Goal: Task Accomplishment & Management: Manage account settings

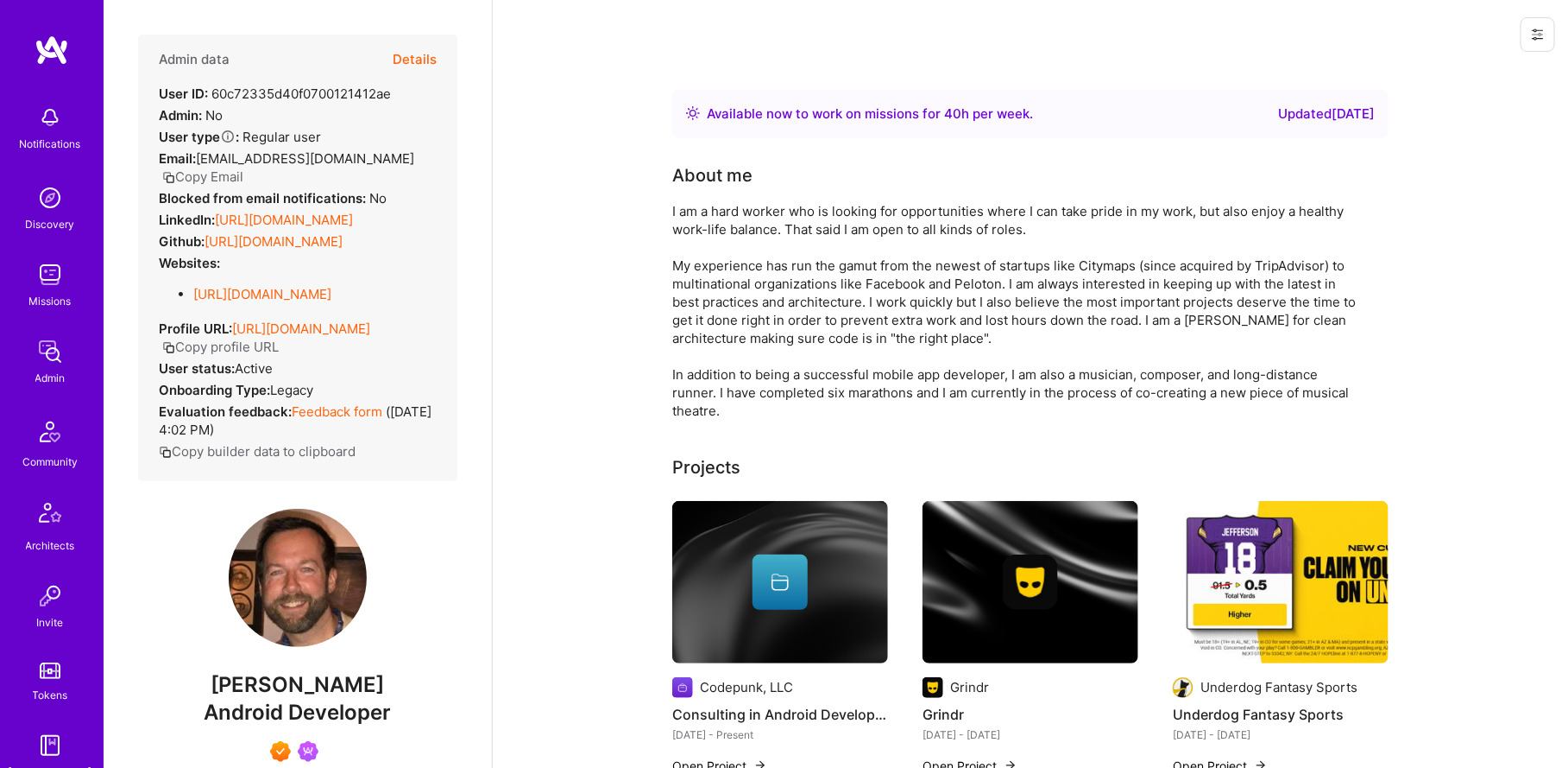
click at [420, 59] on button "Details" at bounding box center [414, 59] width 44 height 50
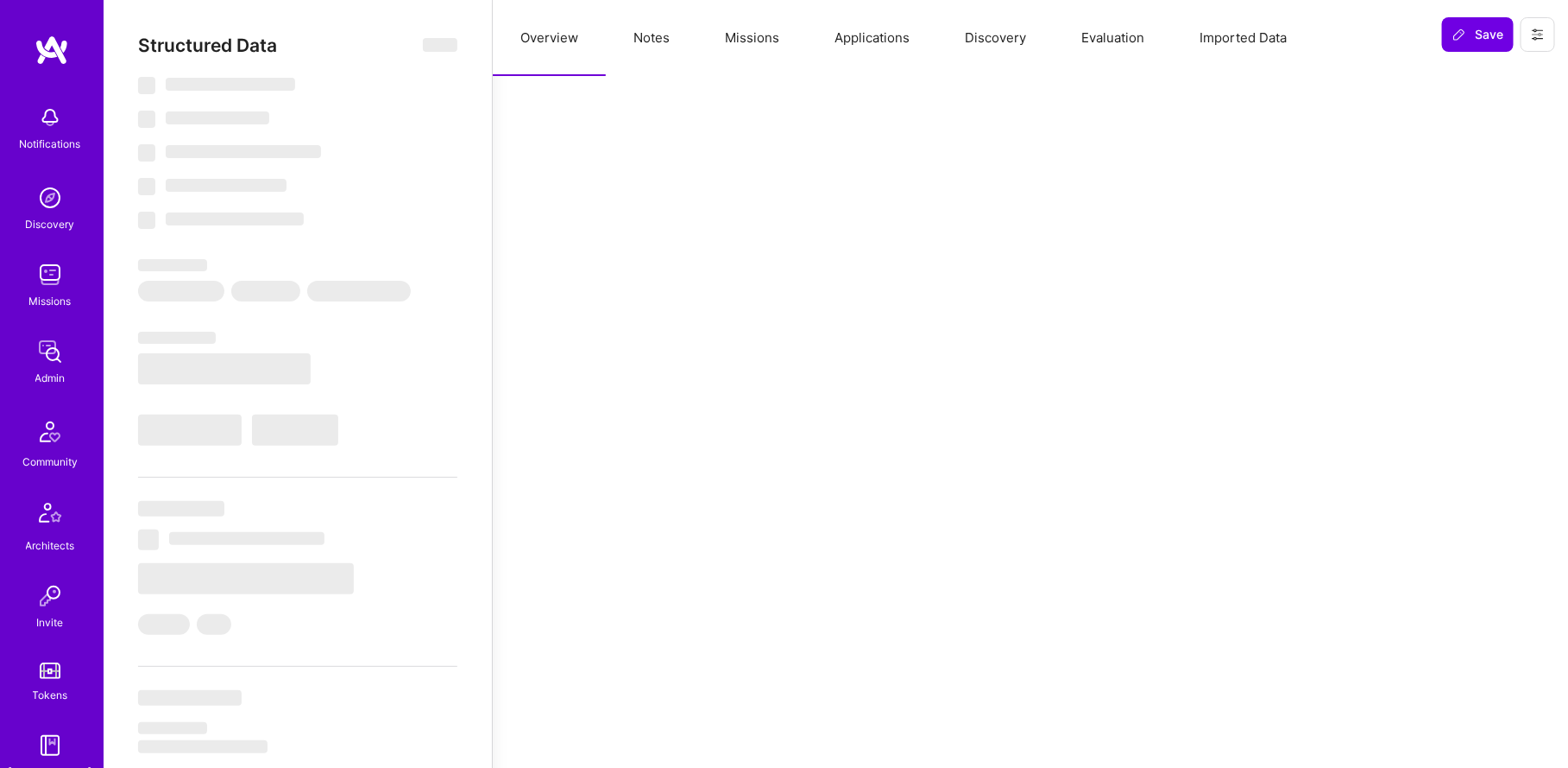
select select "Right Now"
select select "7"
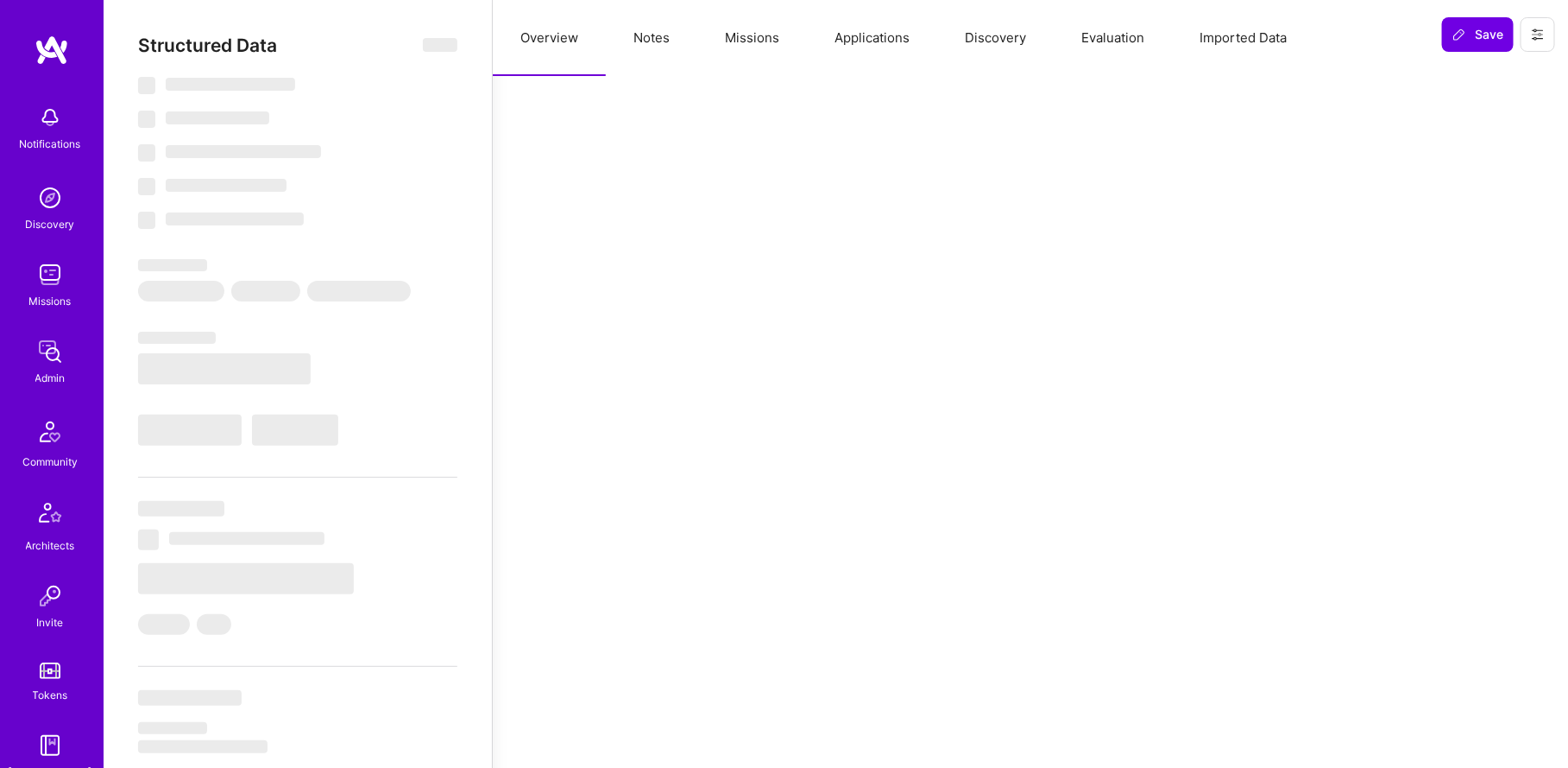
select select "US"
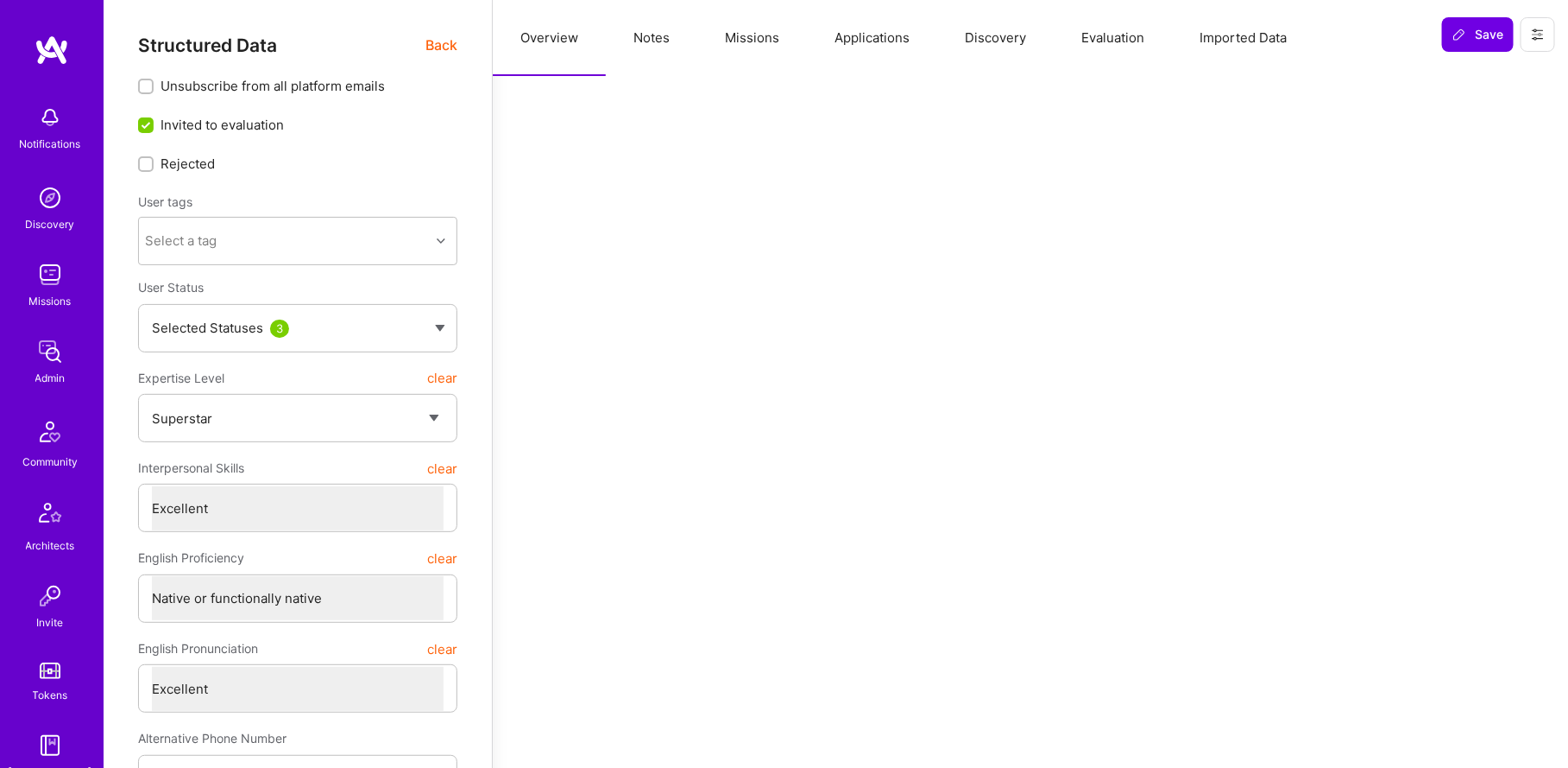
click at [774, 31] on button "Missions" at bounding box center [752, 37] width 110 height 76
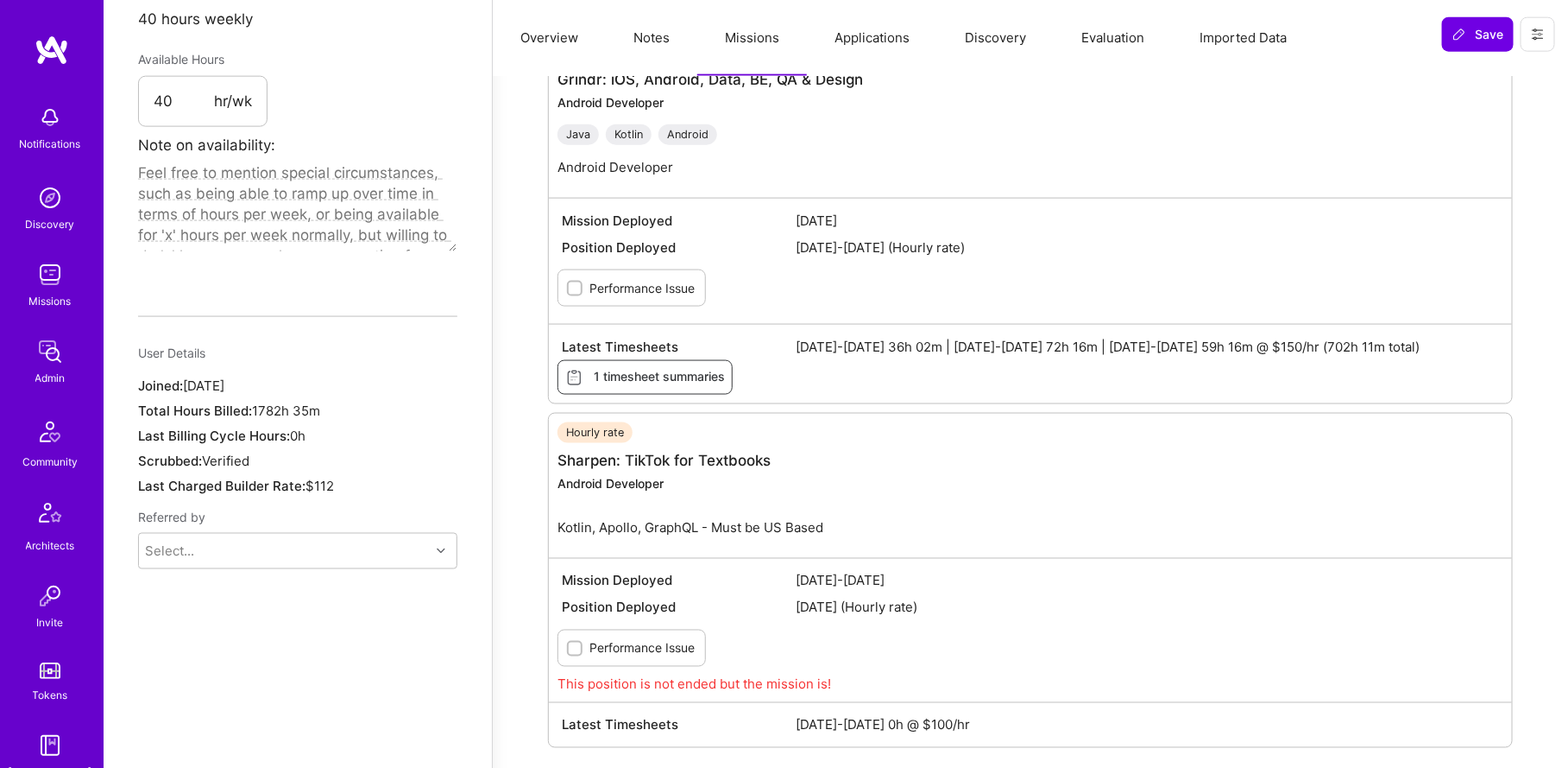
scroll to position [1085, 0]
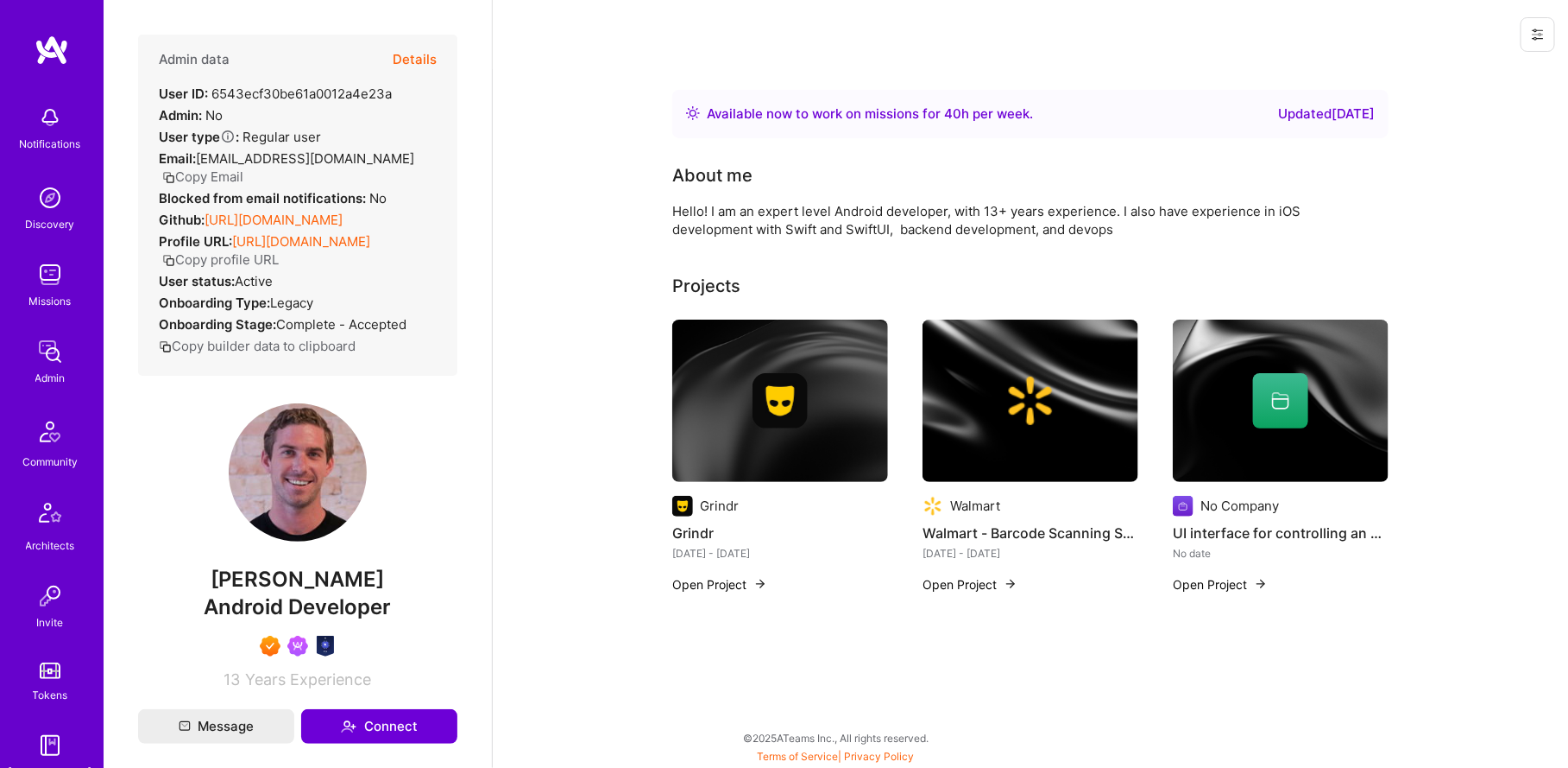
click at [426, 64] on button "Details" at bounding box center [414, 59] width 44 height 50
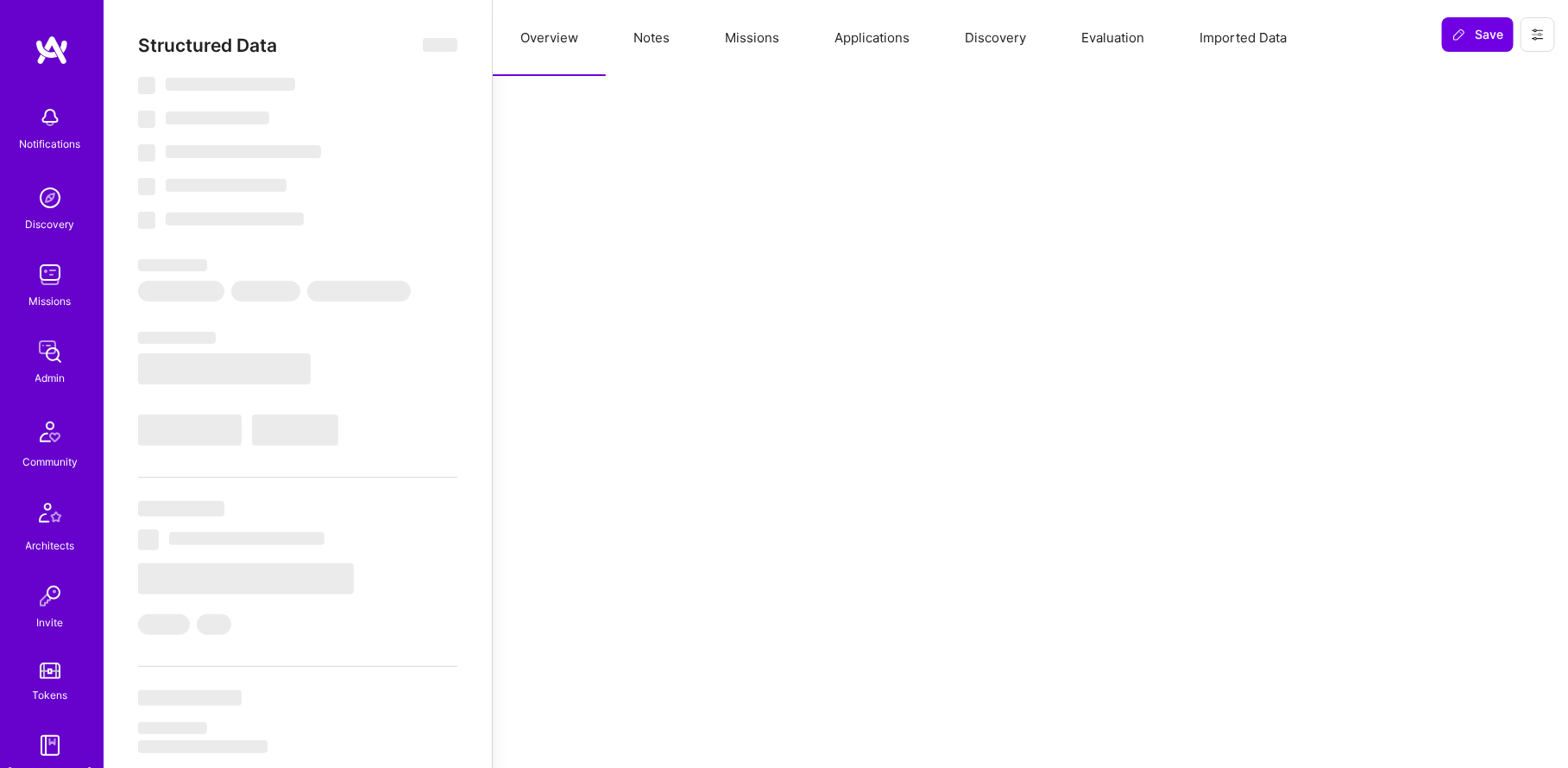
select select "Right Now"
select select "7"
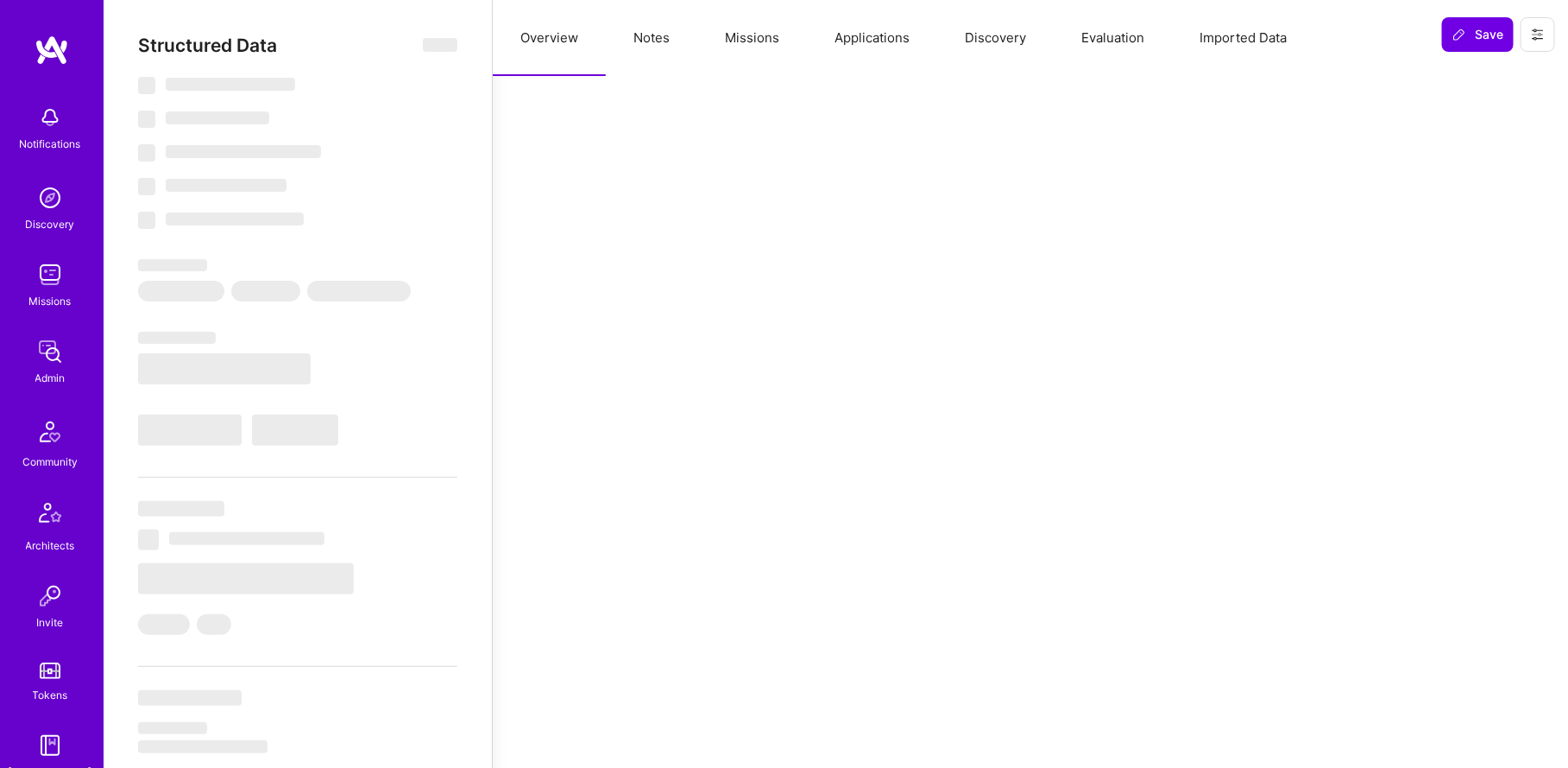
select select "US"
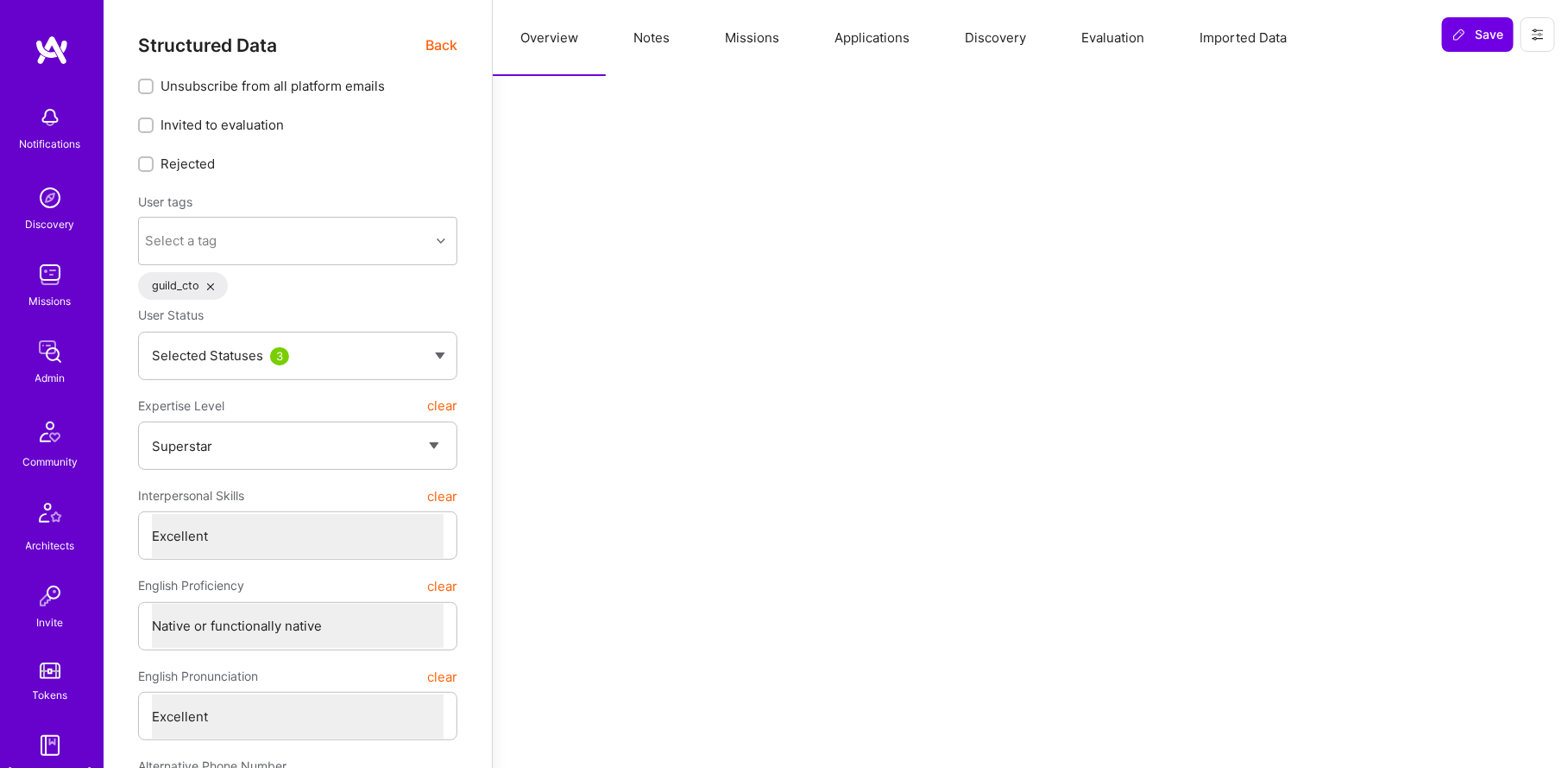
click at [731, 35] on button "Missions" at bounding box center [752, 37] width 110 height 76
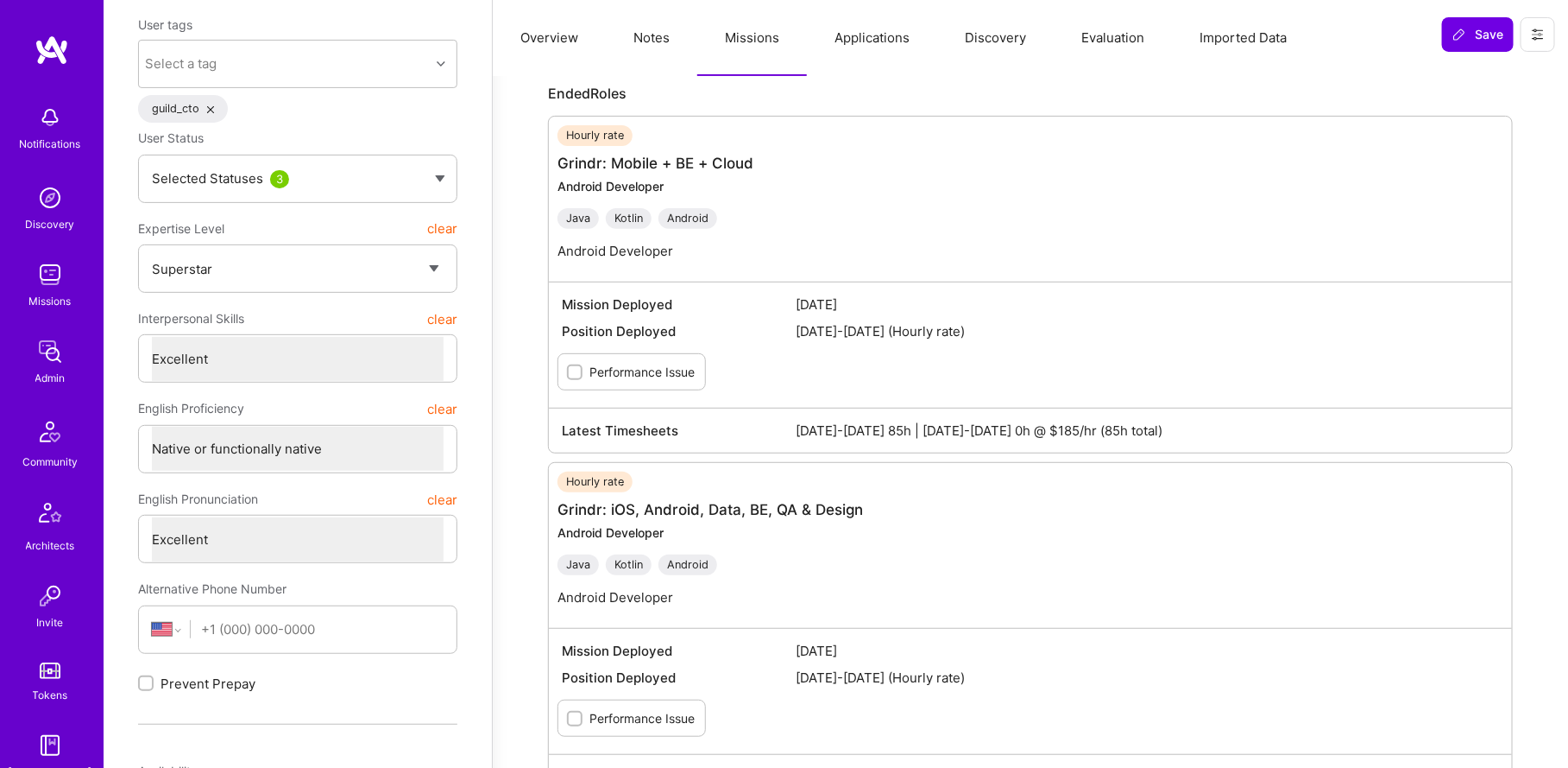
scroll to position [195, 0]
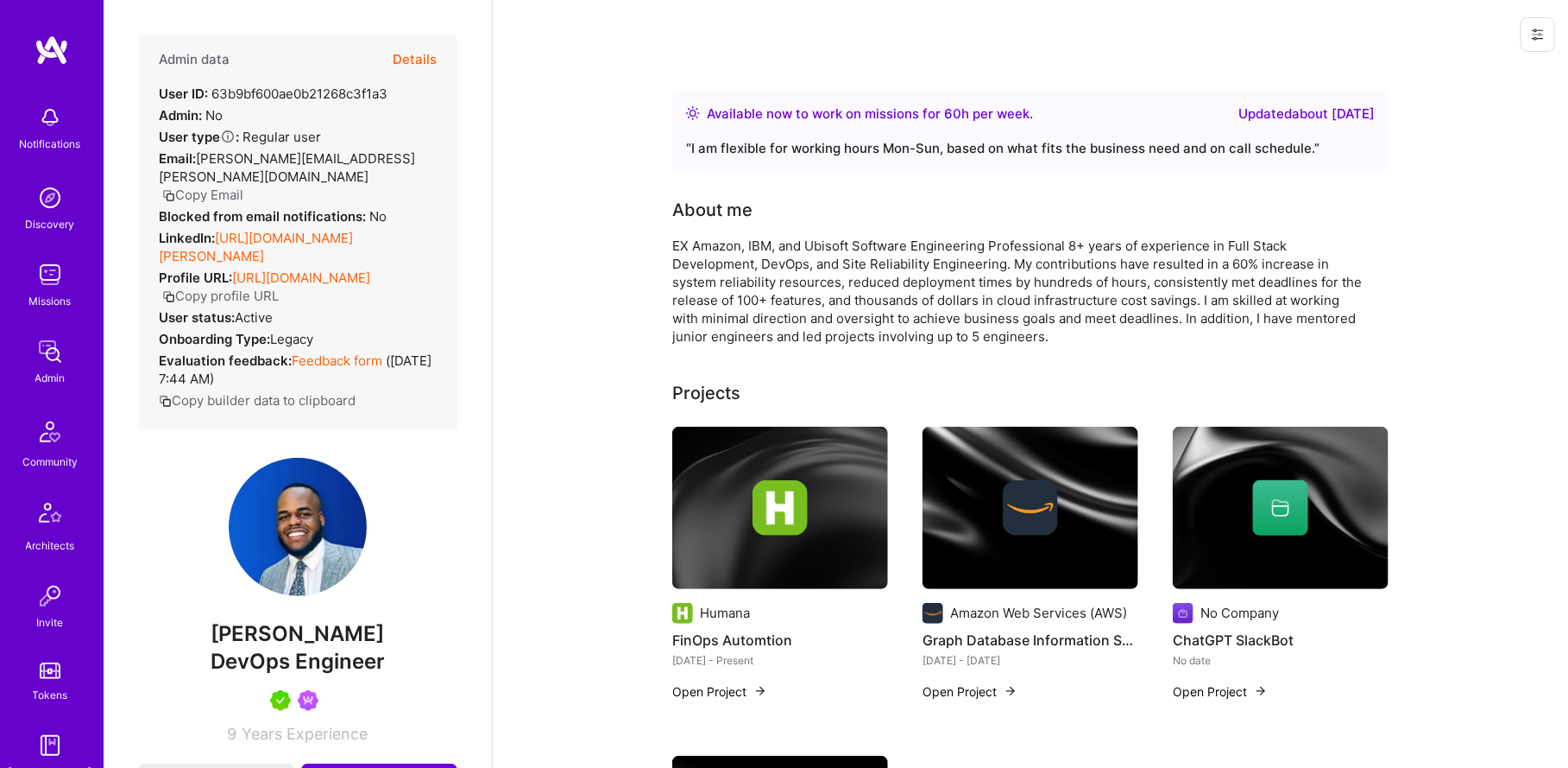
click at [420, 67] on button "Details" at bounding box center [414, 59] width 44 height 50
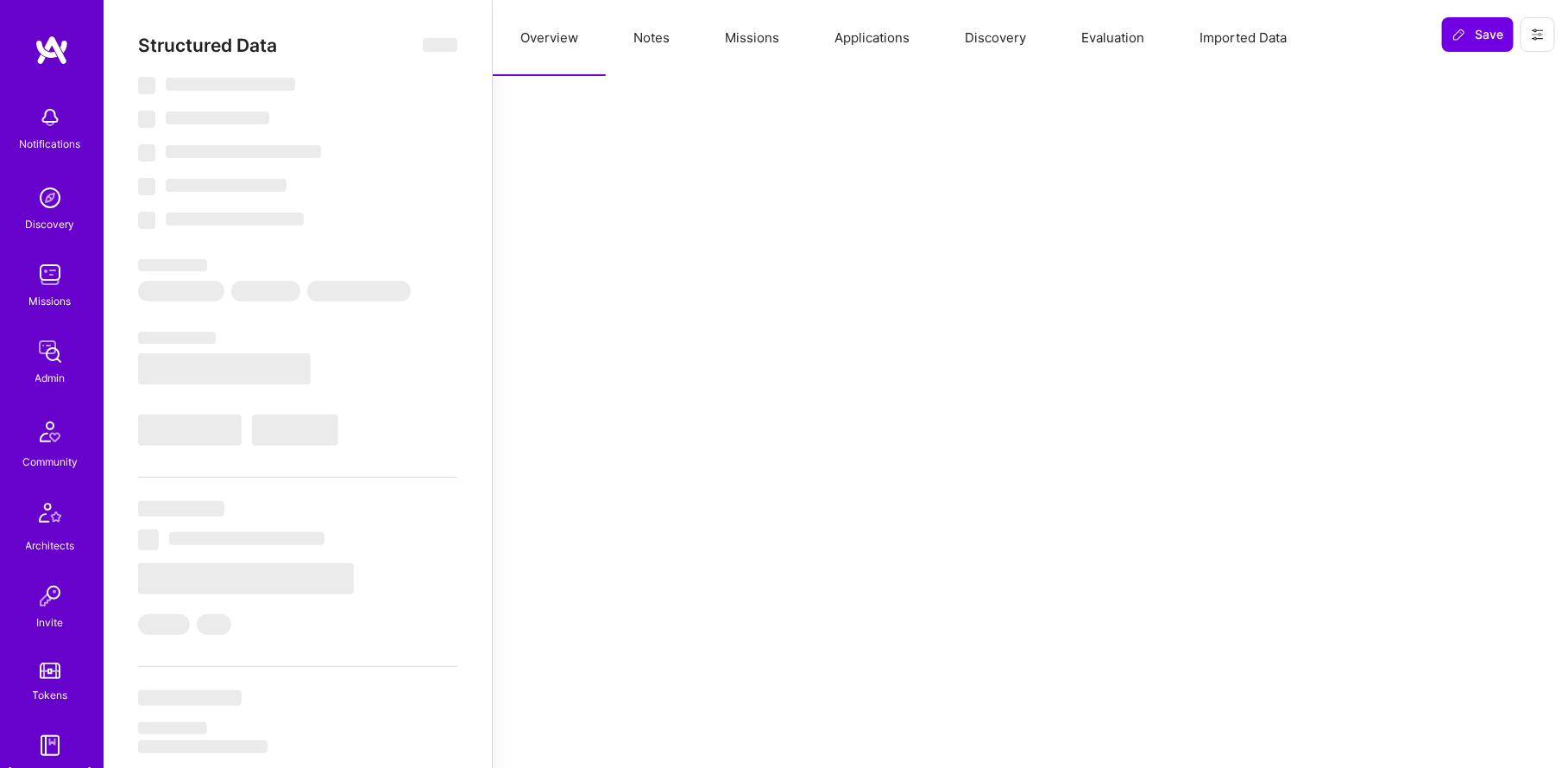
select select "Right Now"
select select "5"
select select "7"
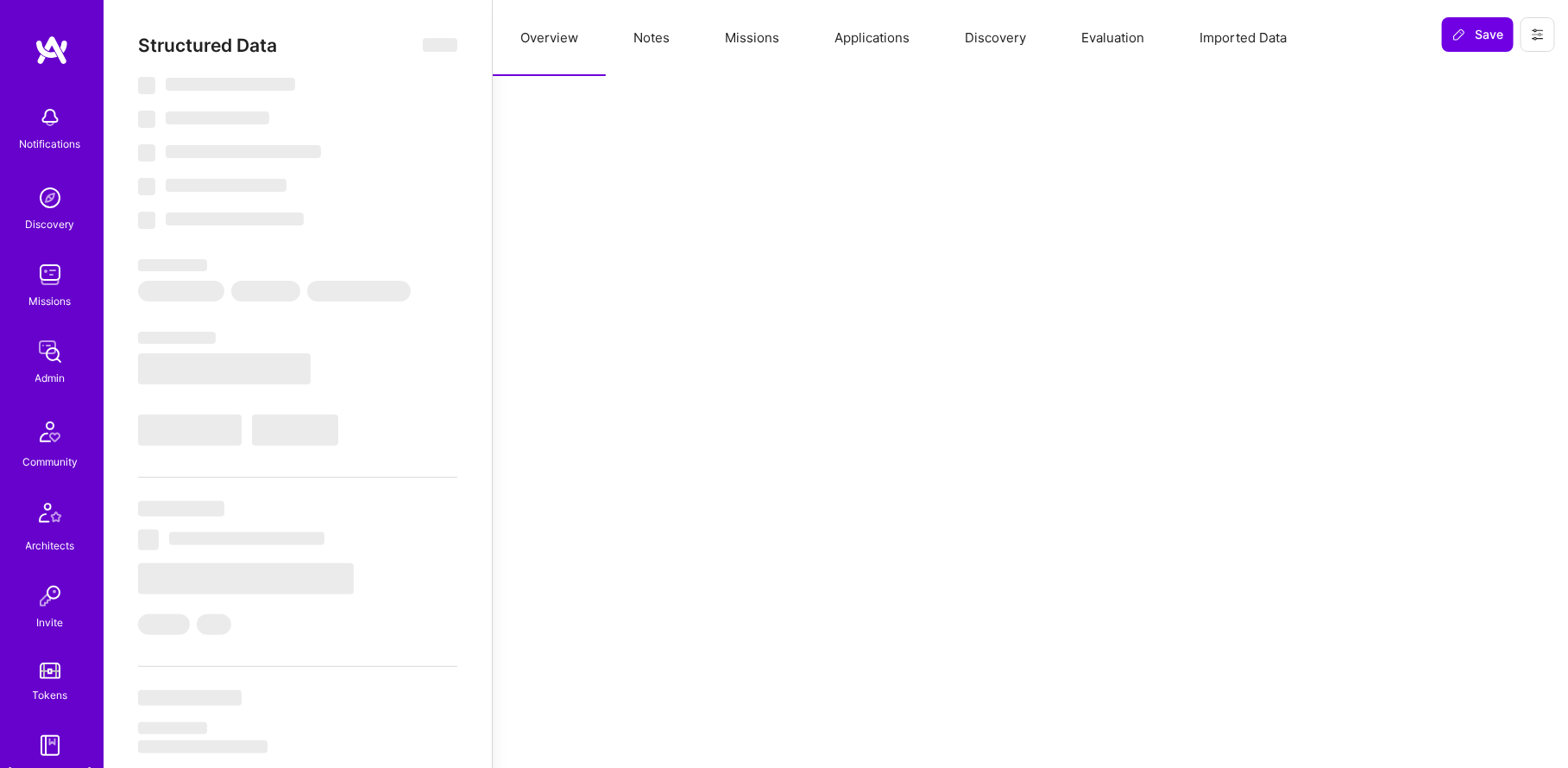
select select "US"
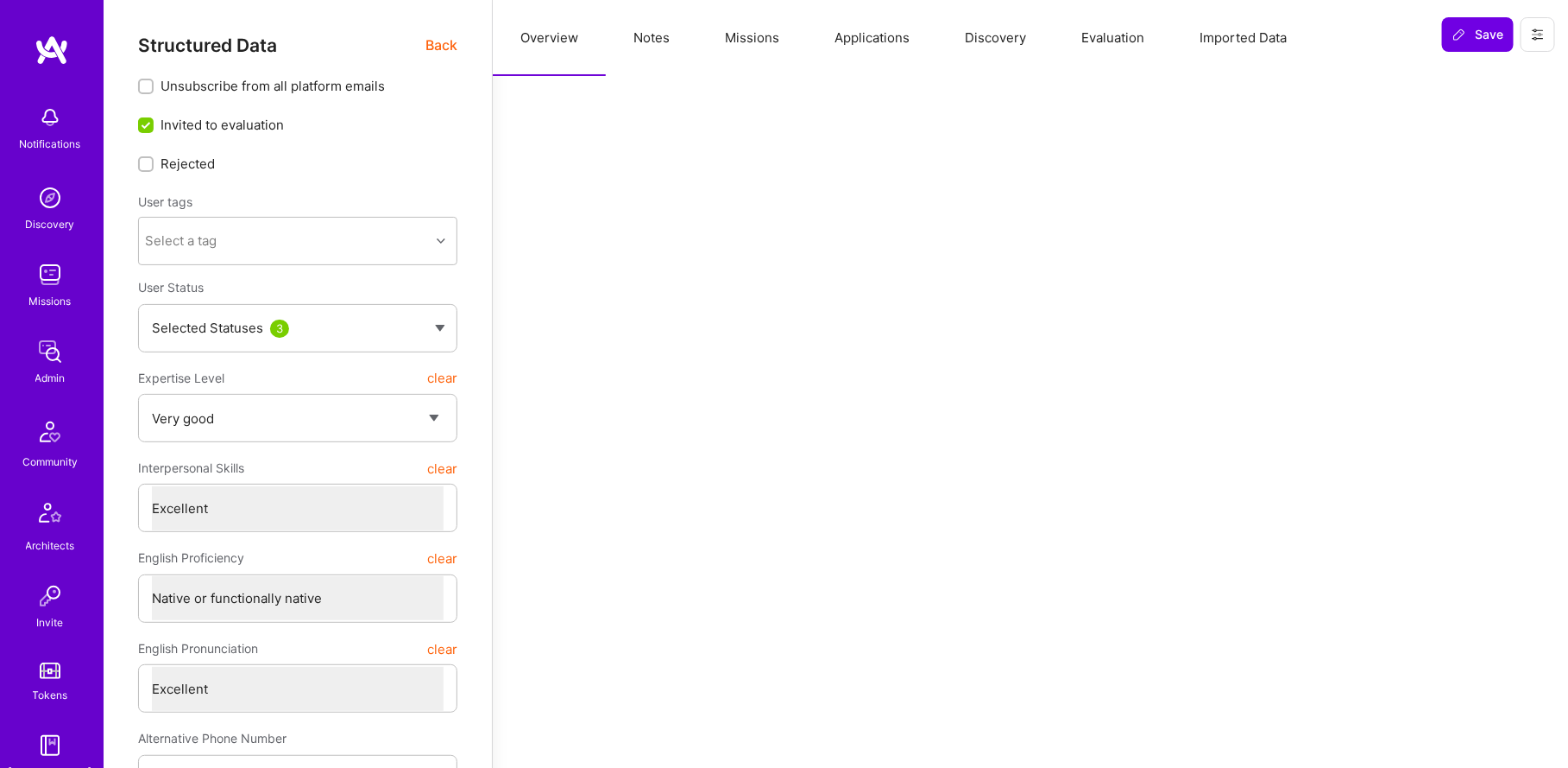
click at [751, 24] on button "Missions" at bounding box center [752, 37] width 110 height 76
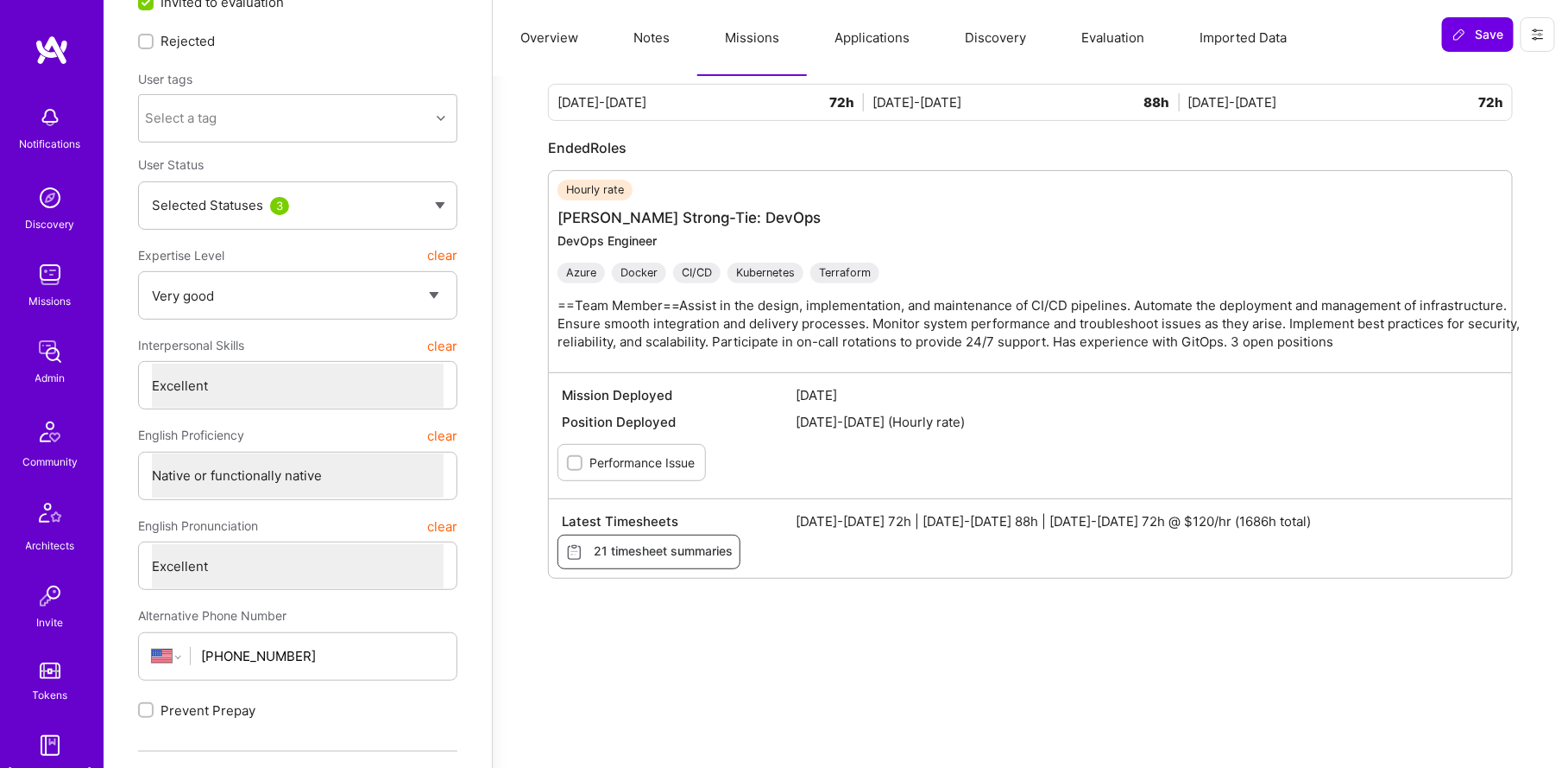
scroll to position [125, 0]
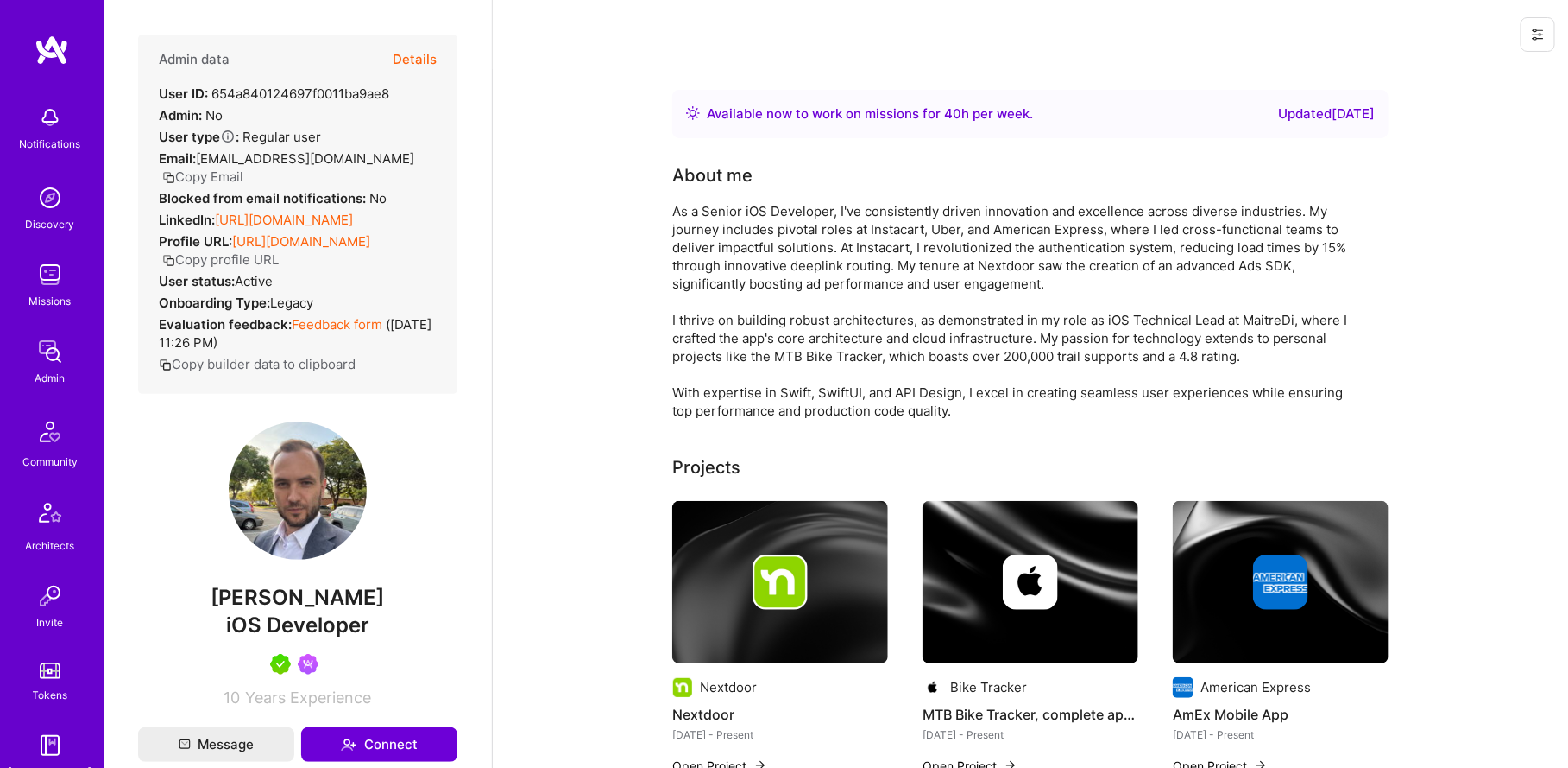
click at [413, 50] on button "Details" at bounding box center [414, 59] width 44 height 50
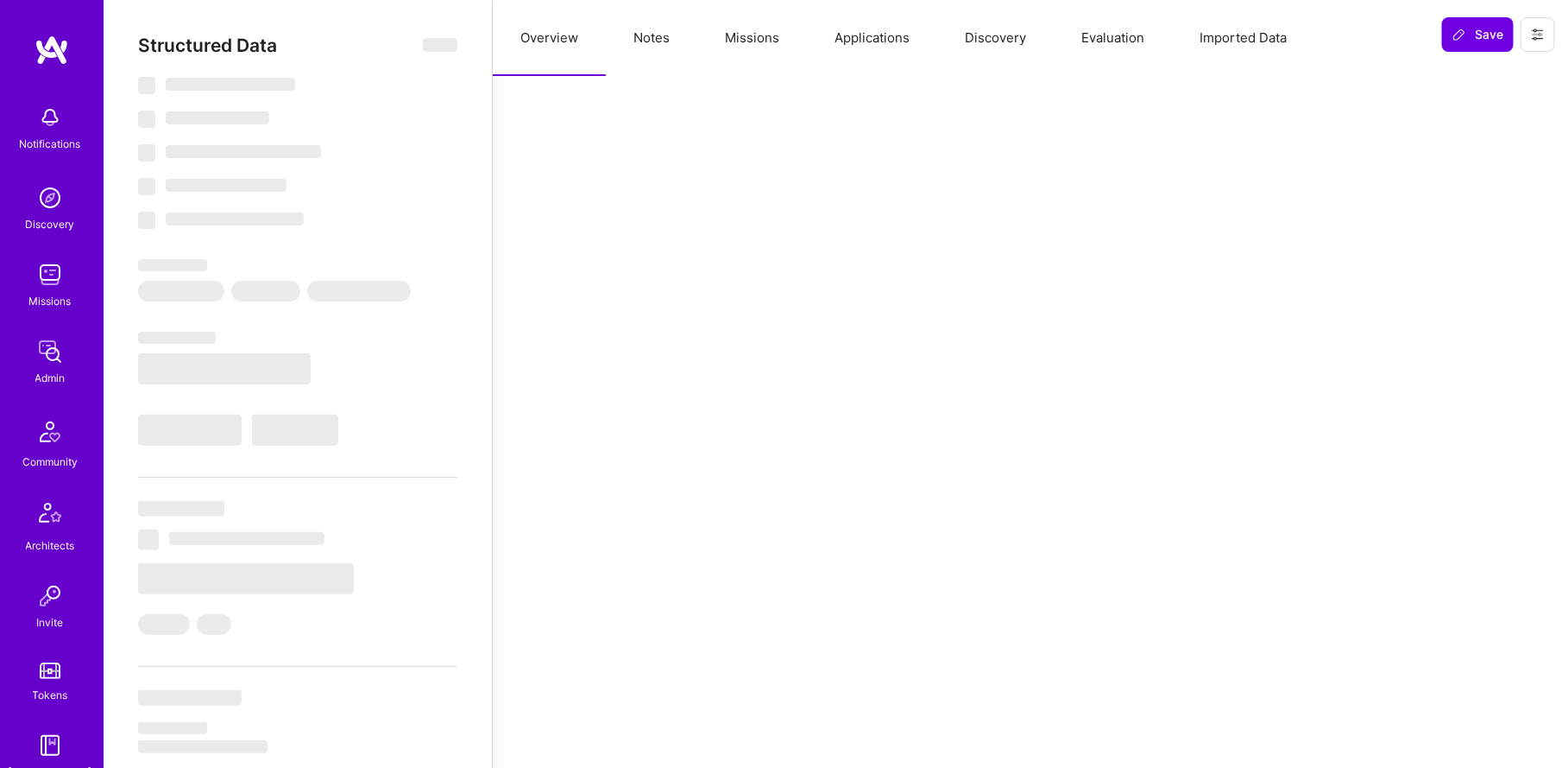
select select "Right Now"
select select "5"
select select "4"
select select "7"
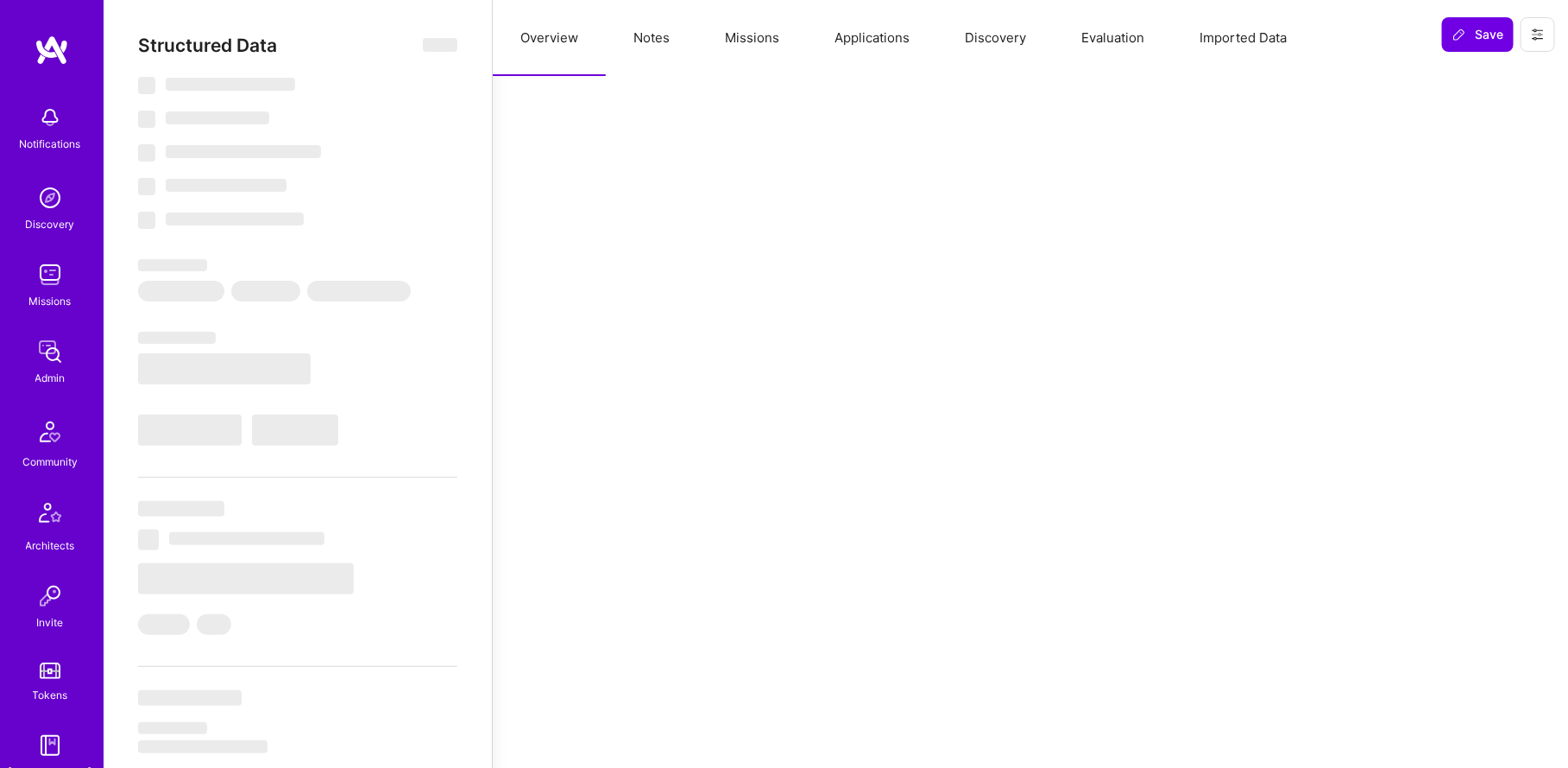
select select "US"
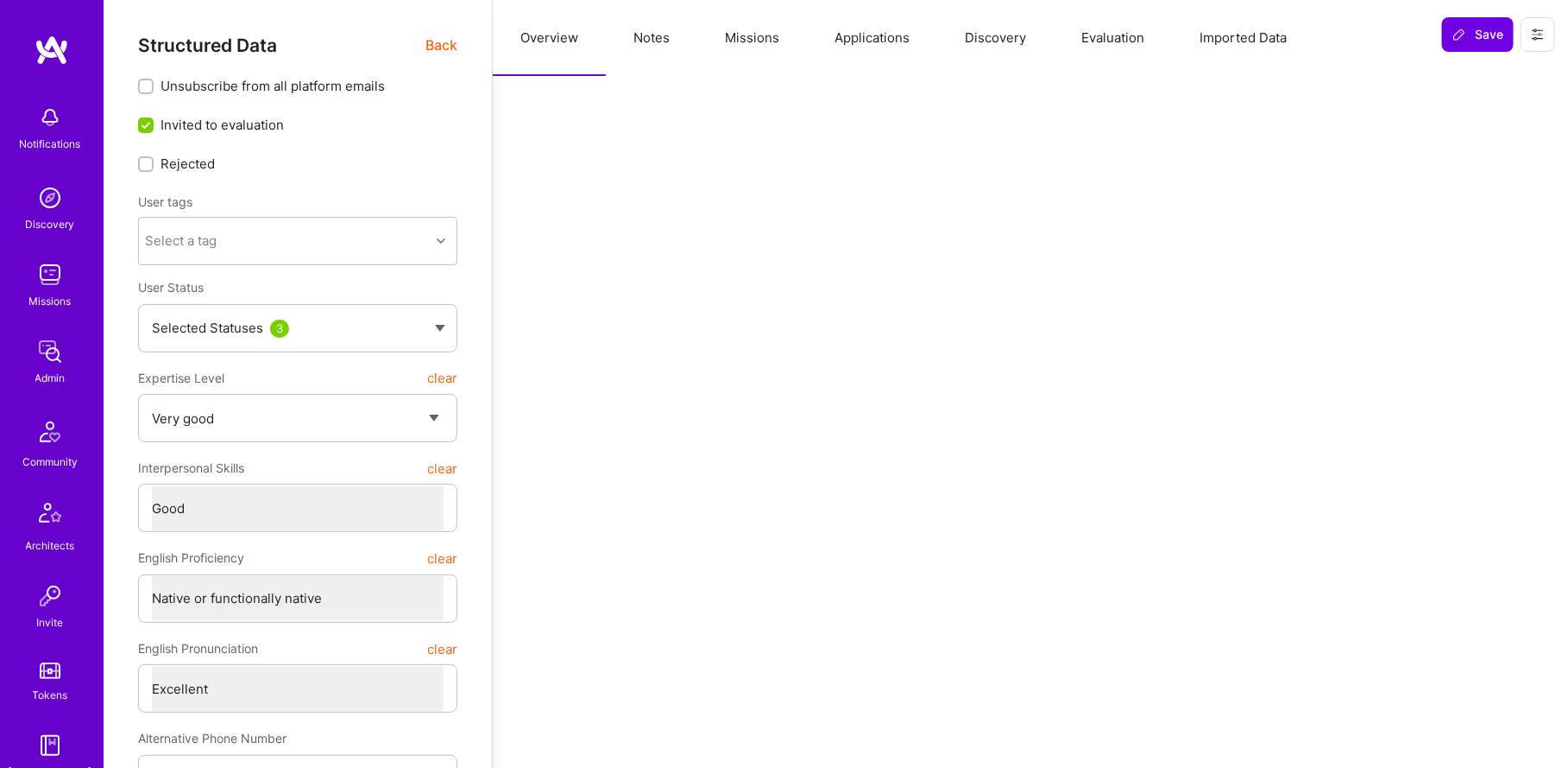
click at [769, 35] on button "Missions" at bounding box center [752, 37] width 110 height 76
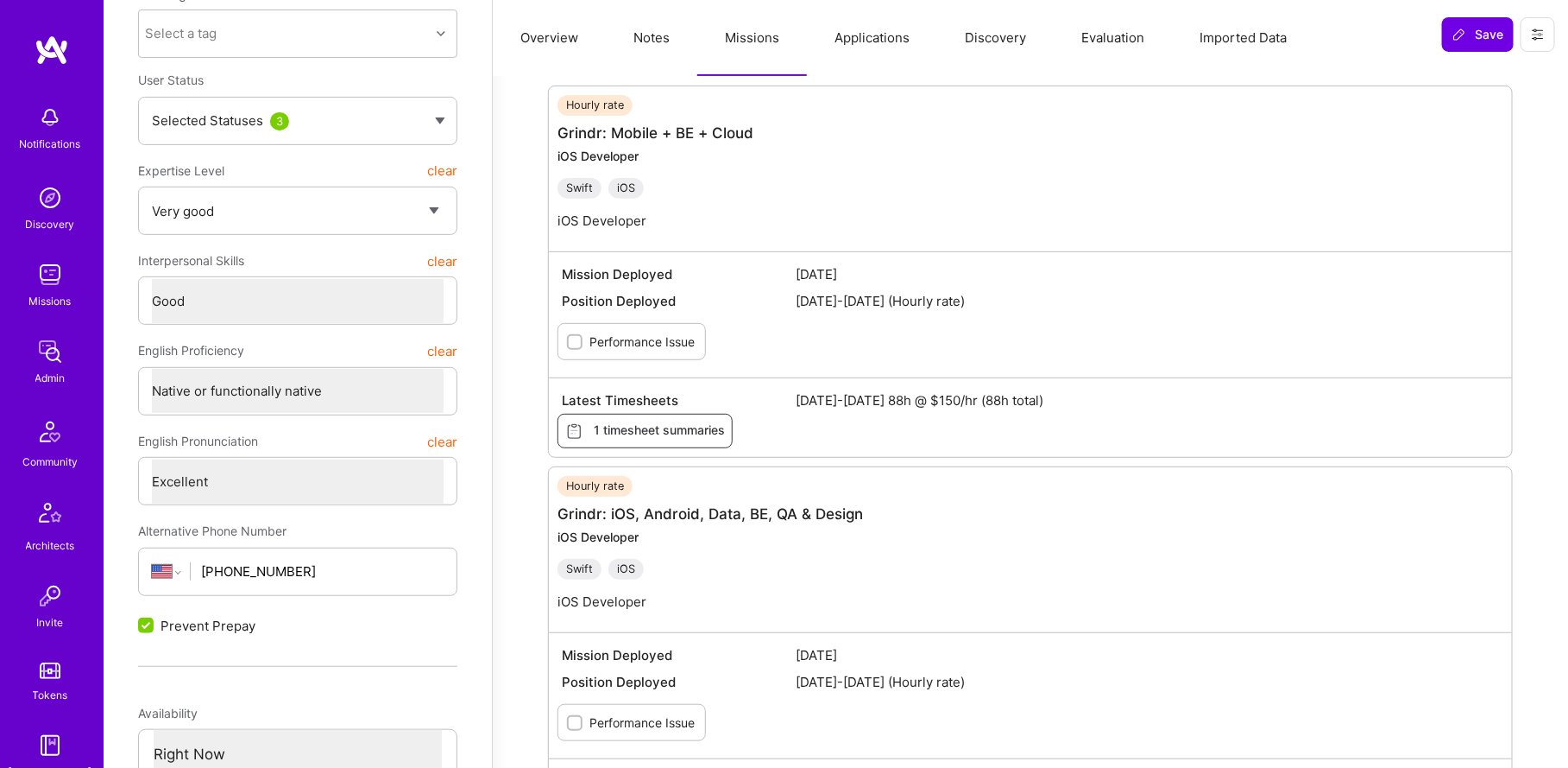
scroll to position [147, 0]
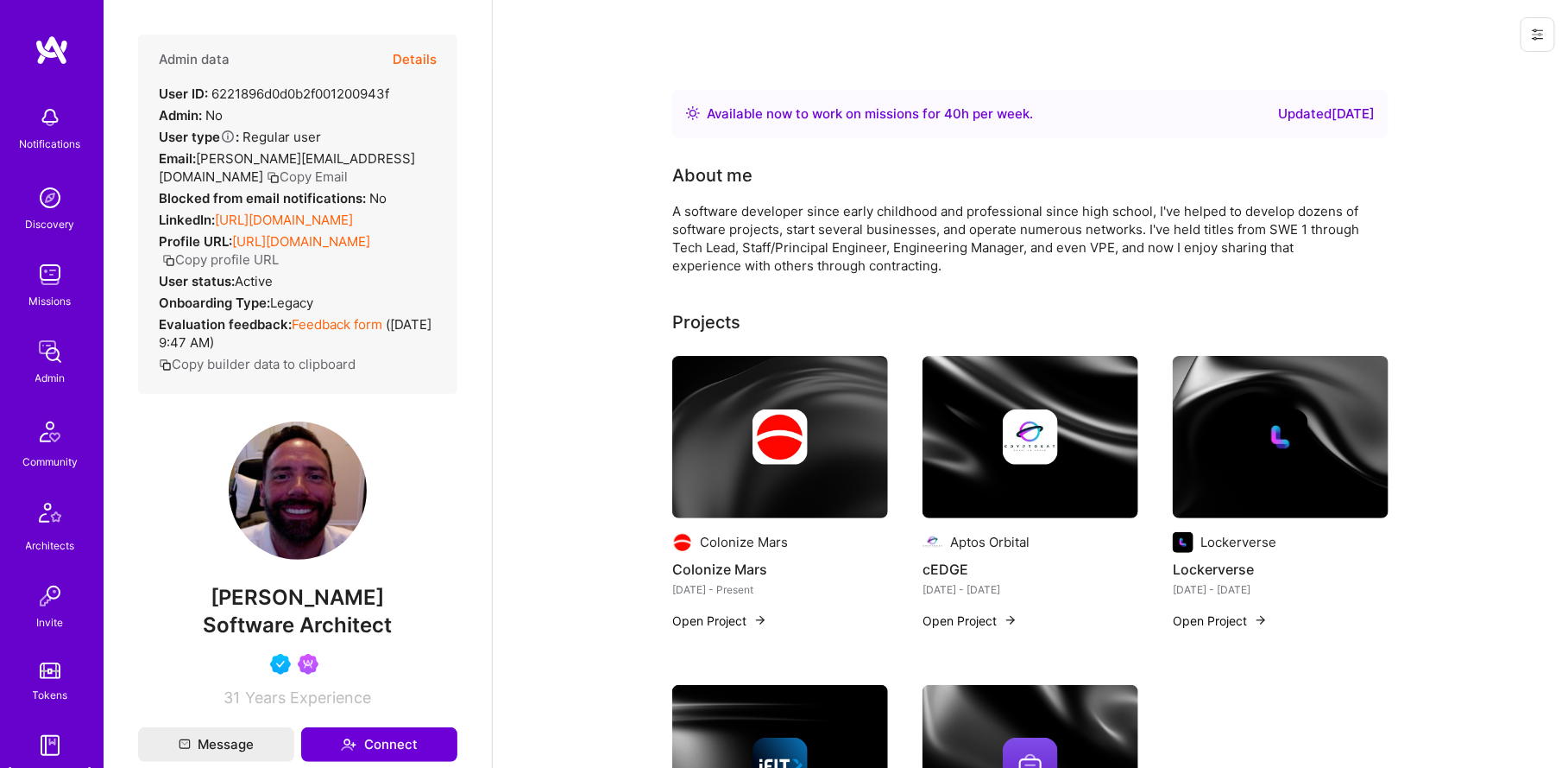
click at [405, 64] on button "Details" at bounding box center [414, 59] width 44 height 50
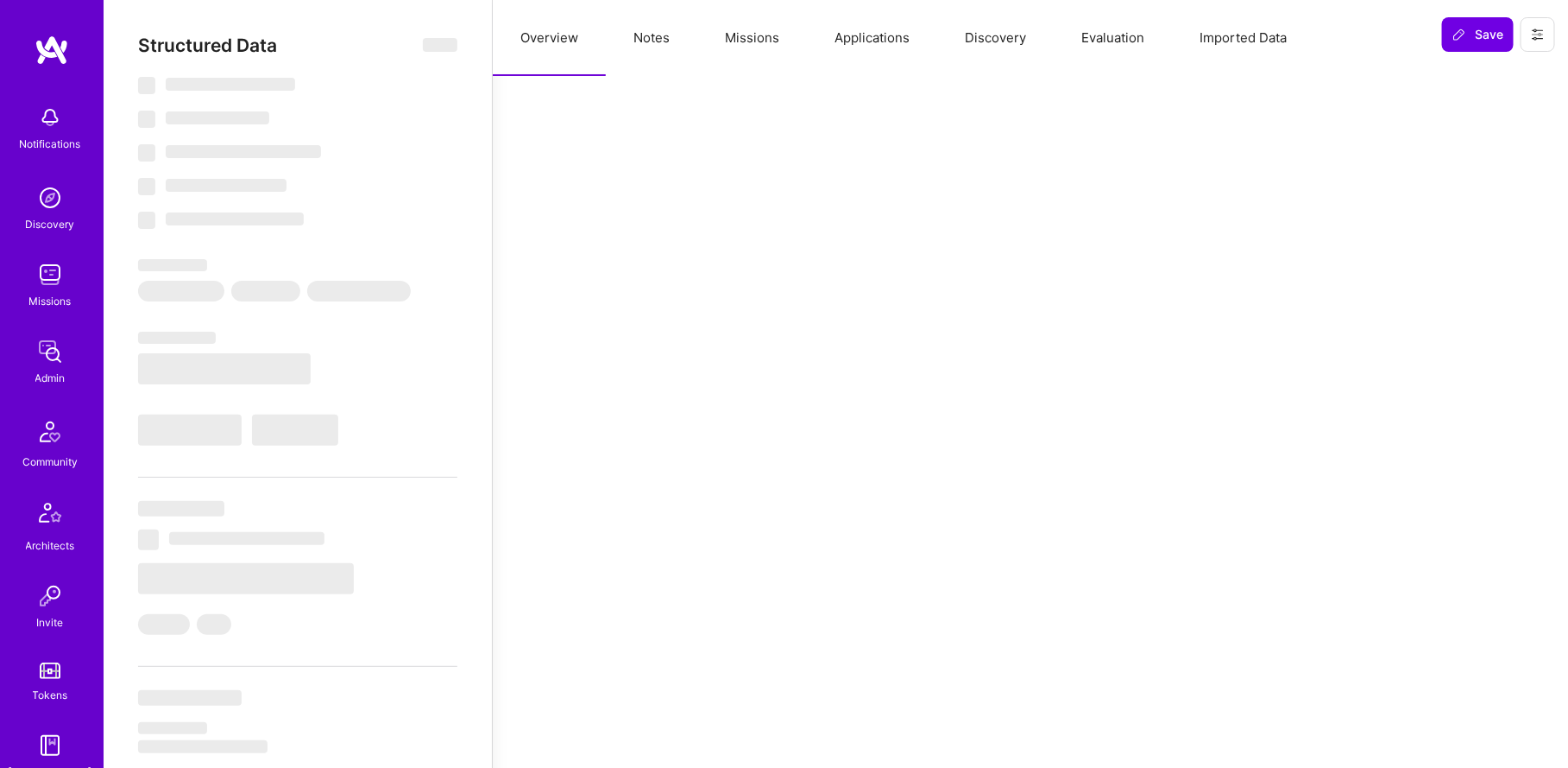
select select "Right Now"
select select "4"
select select "7"
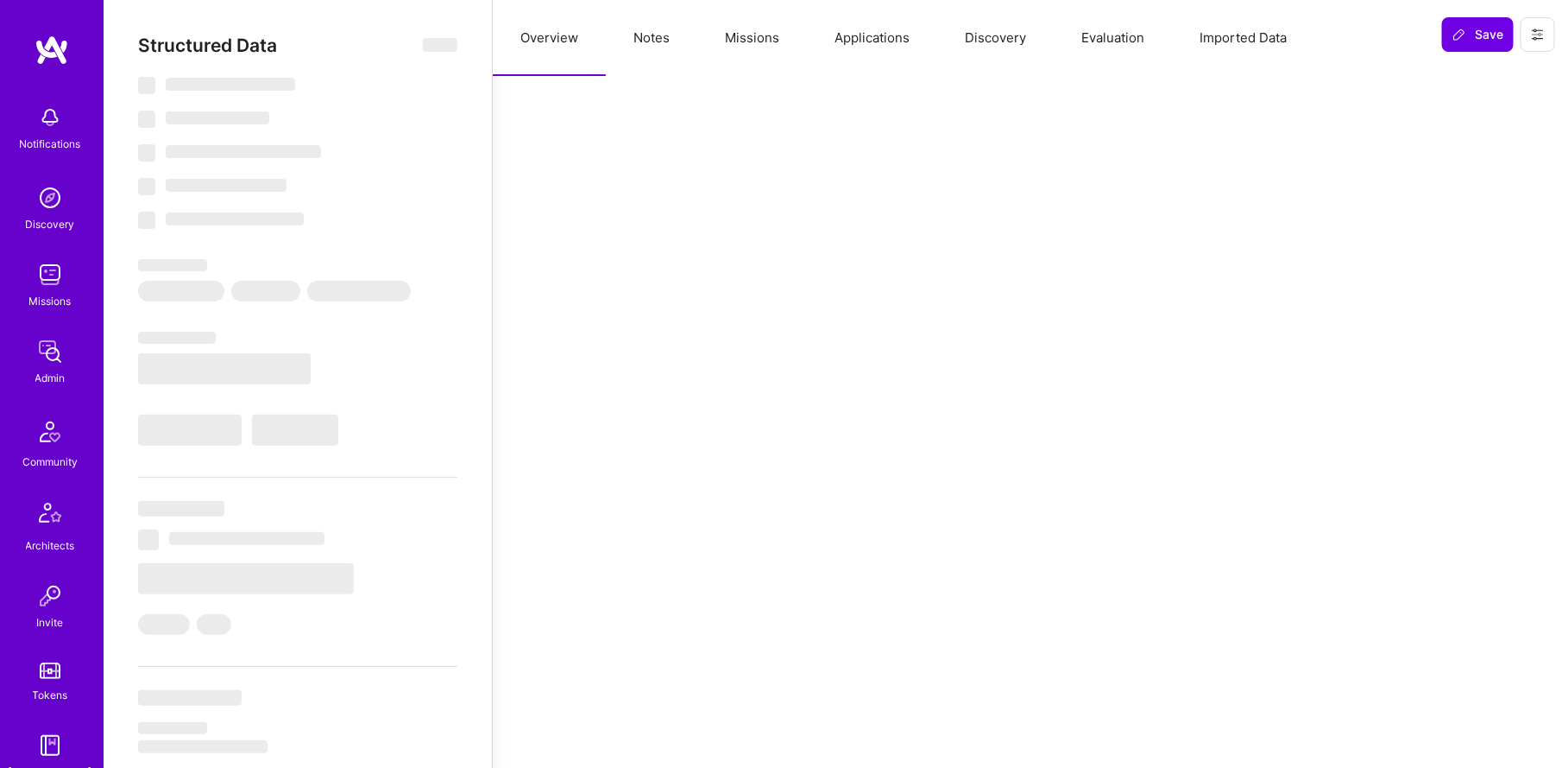
select select "US"
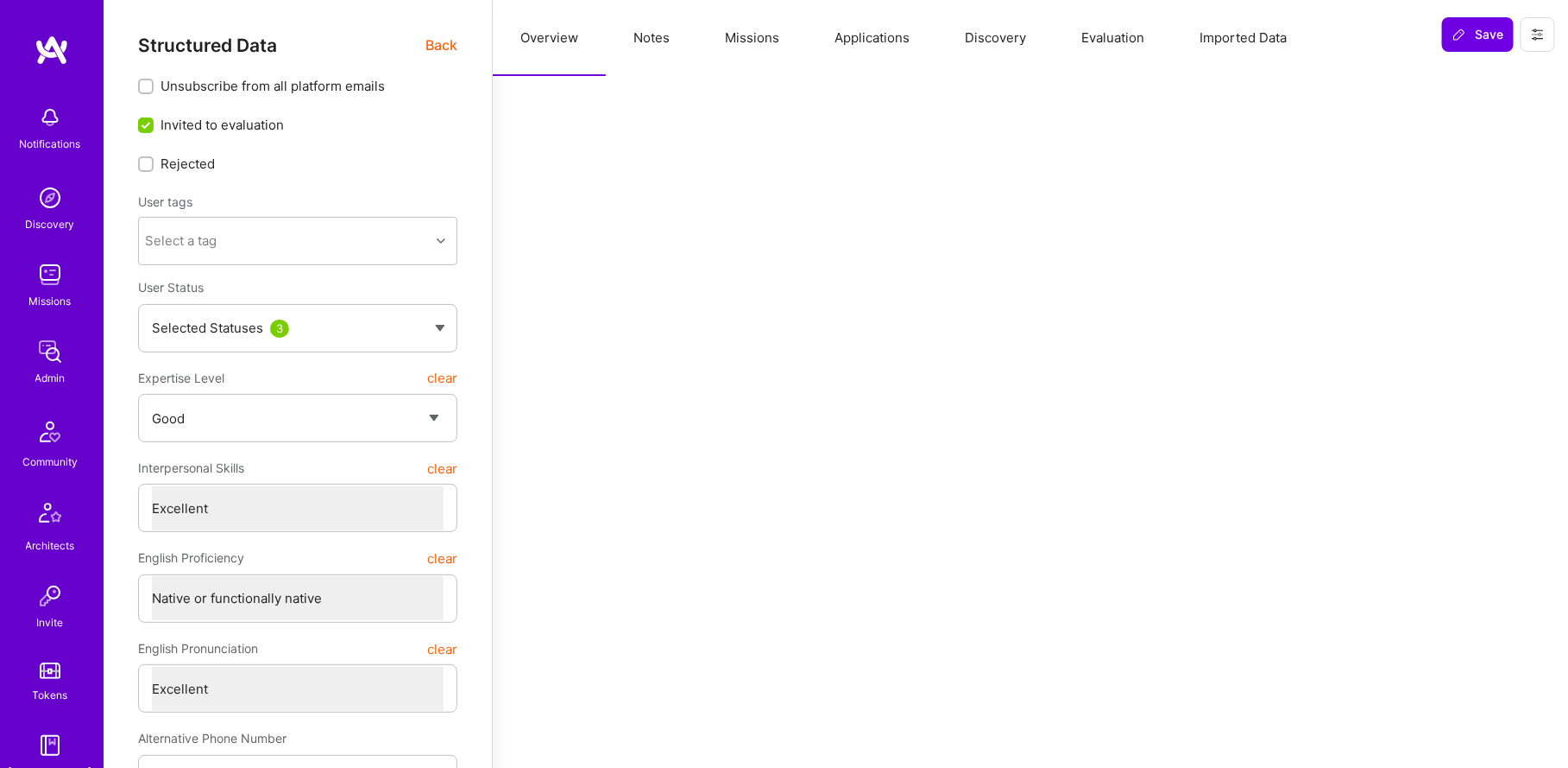
click at [777, 24] on button "Missions" at bounding box center [752, 37] width 110 height 76
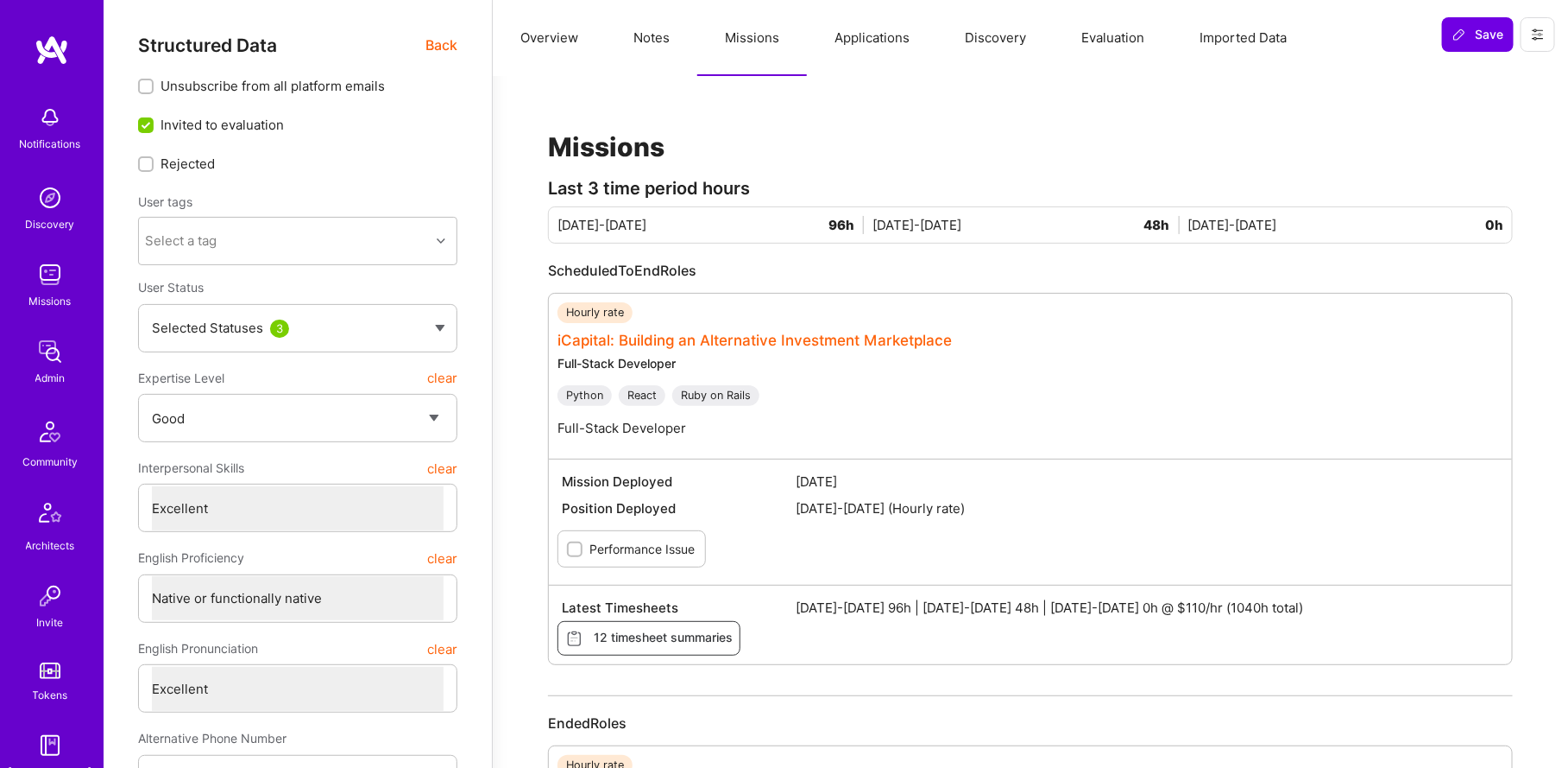
click at [596, 340] on link "iCapital: Building an Alternative Investment Marketplace" at bounding box center [755, 340] width 394 height 17
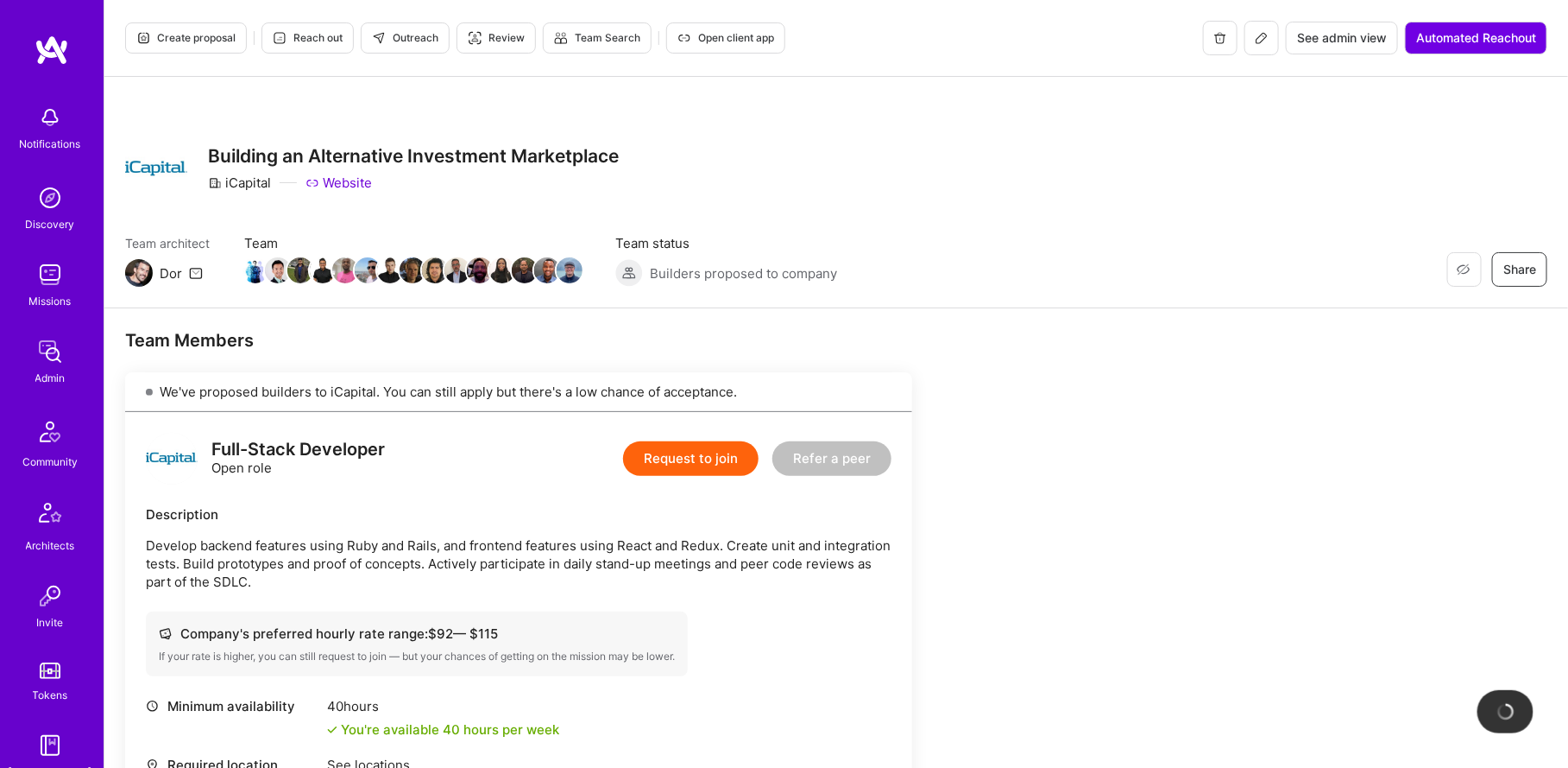
click at [1272, 51] on button at bounding box center [1261, 38] width 35 height 35
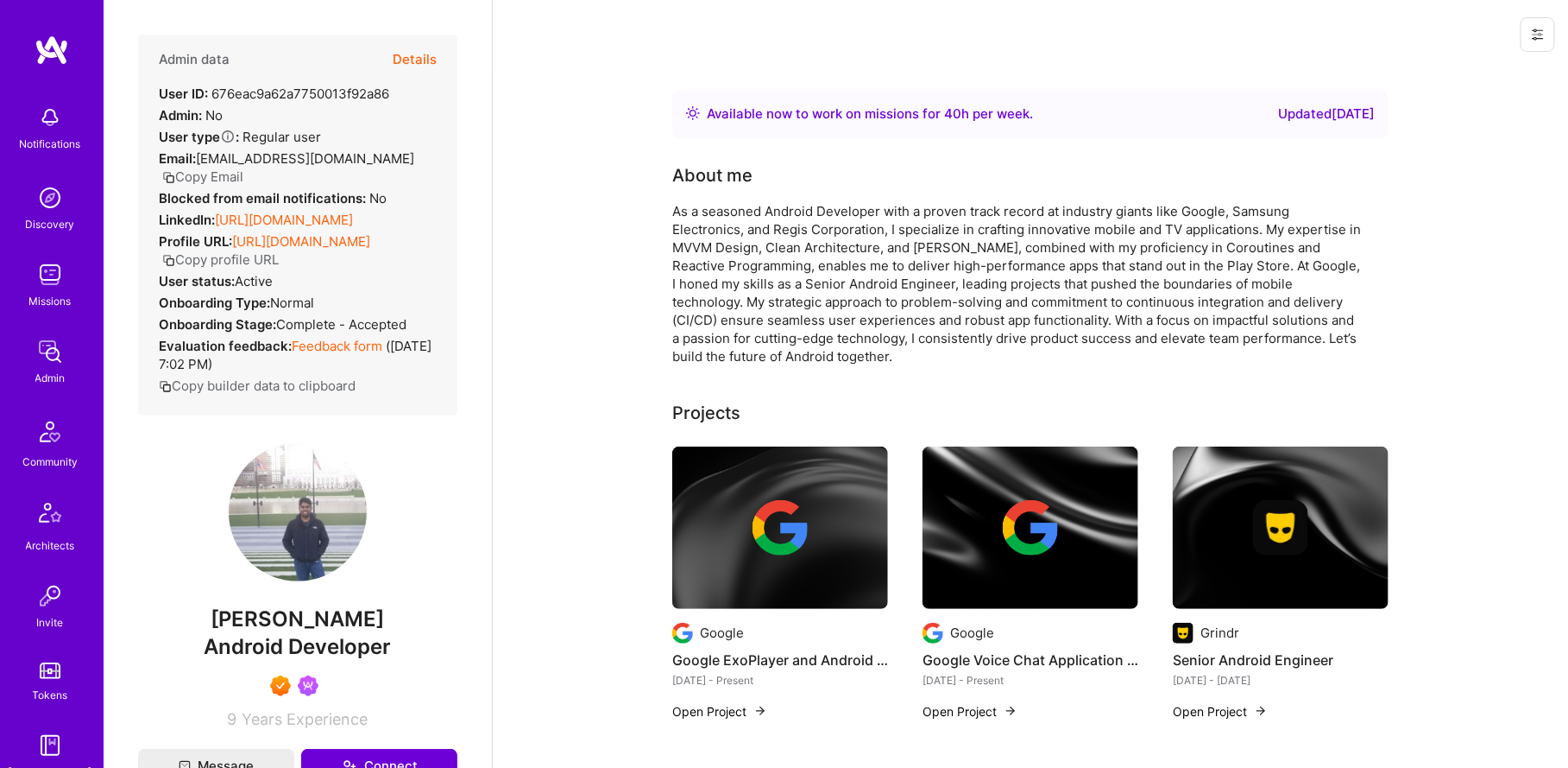
click at [413, 62] on button "Details" at bounding box center [414, 59] width 44 height 50
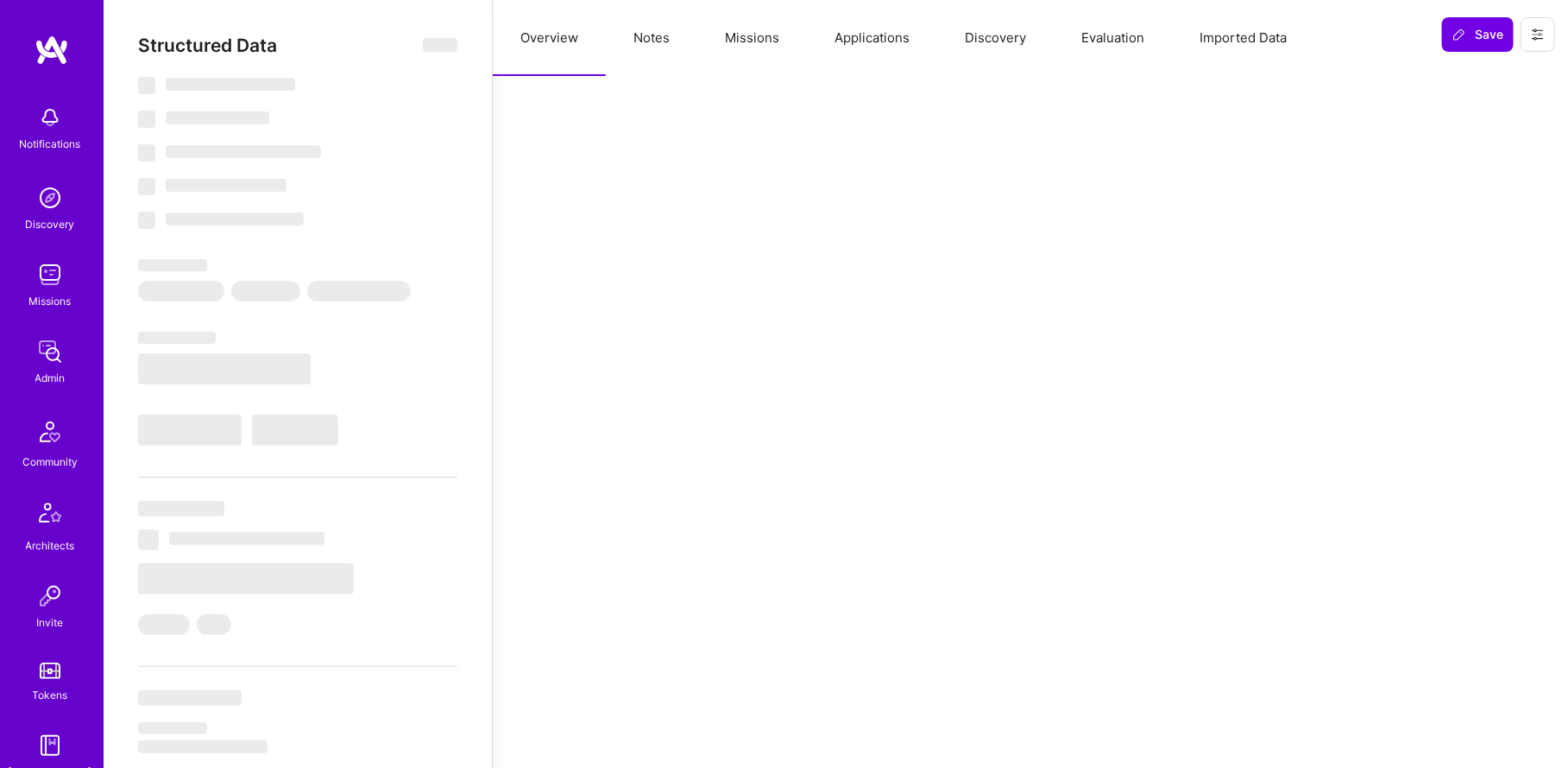
select select "Right Now"
select select "7"
select select "4"
select select "7"
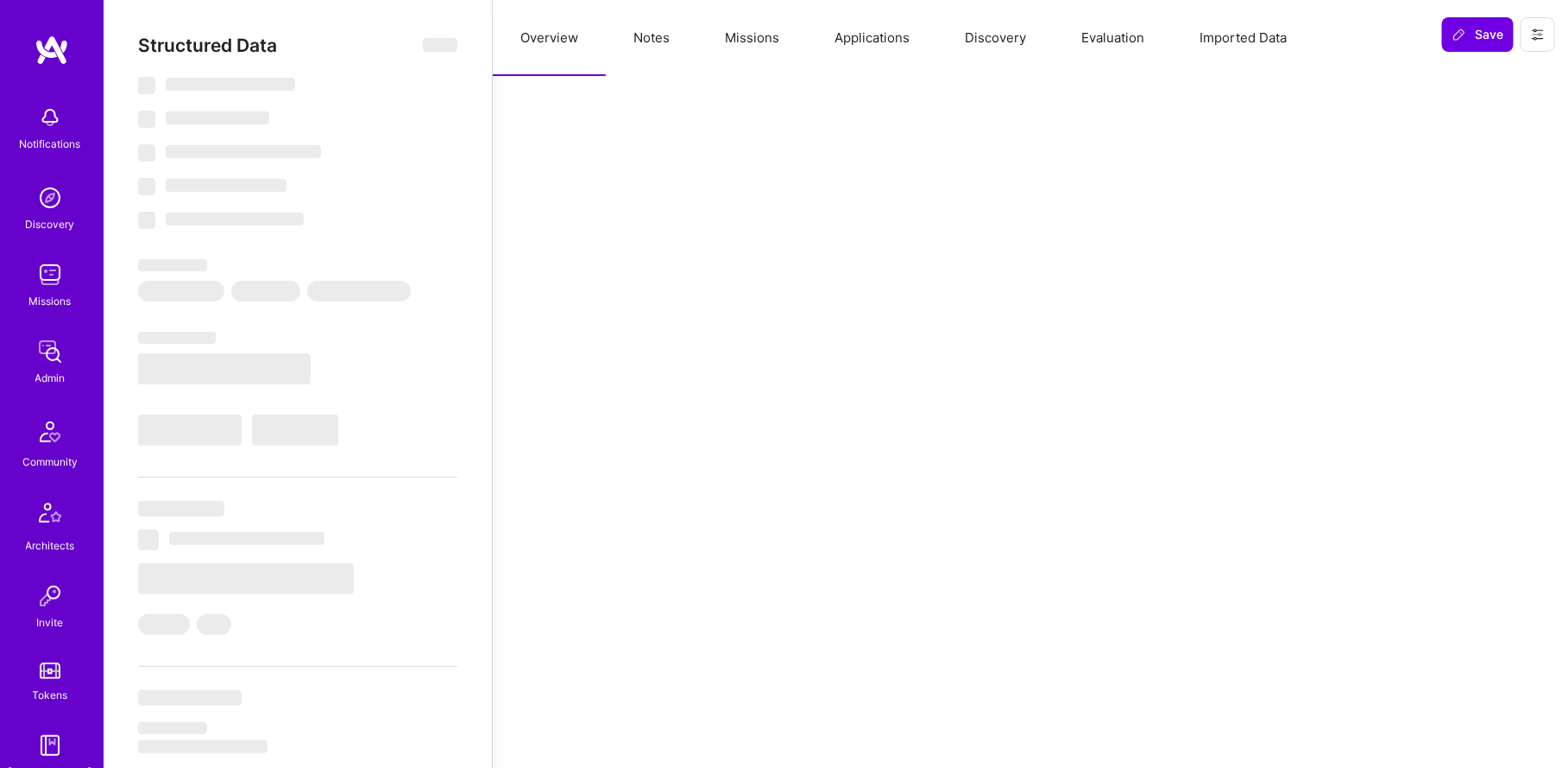
select select "US"
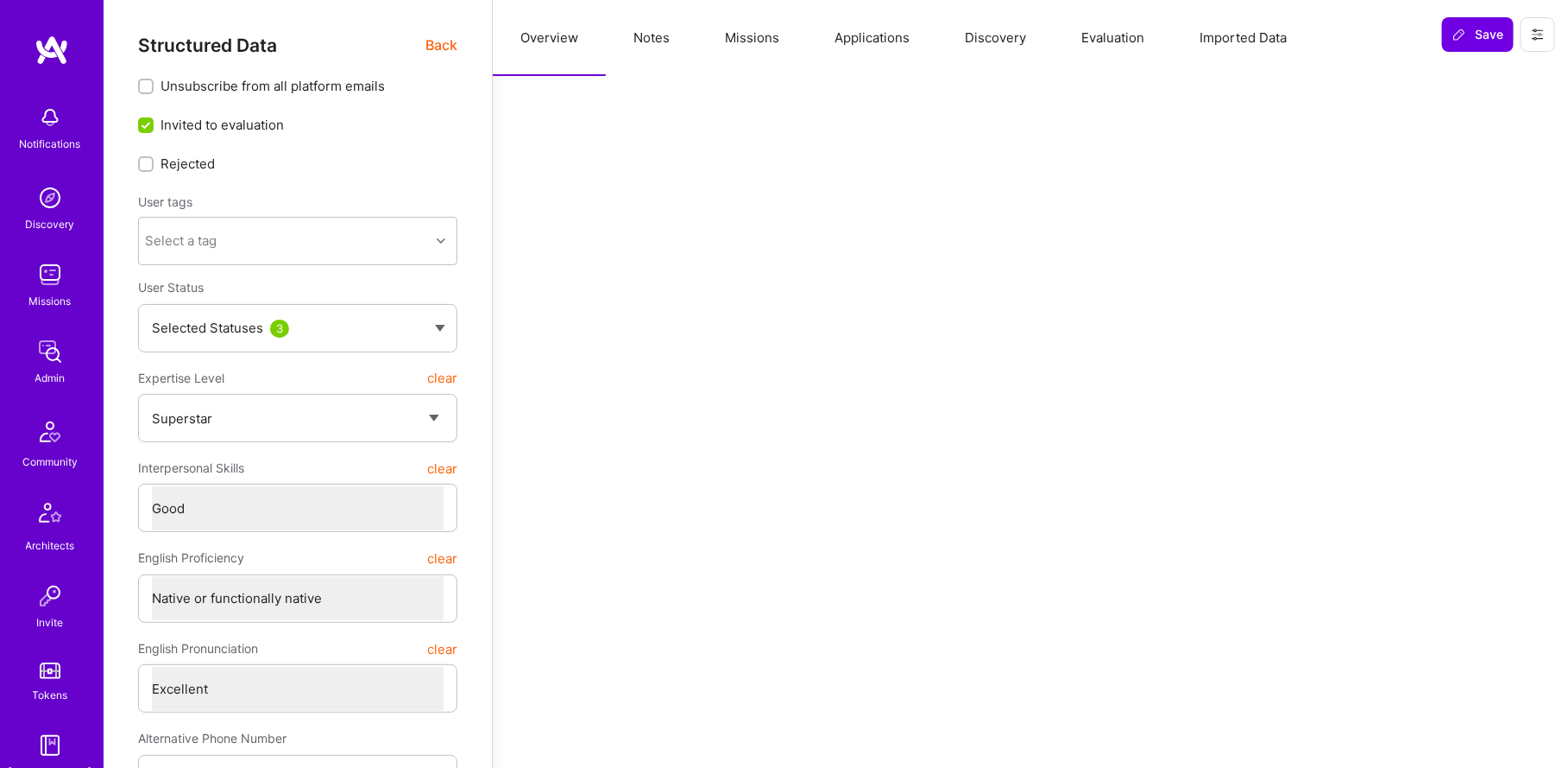
click at [770, 17] on button "Missions" at bounding box center [752, 37] width 110 height 76
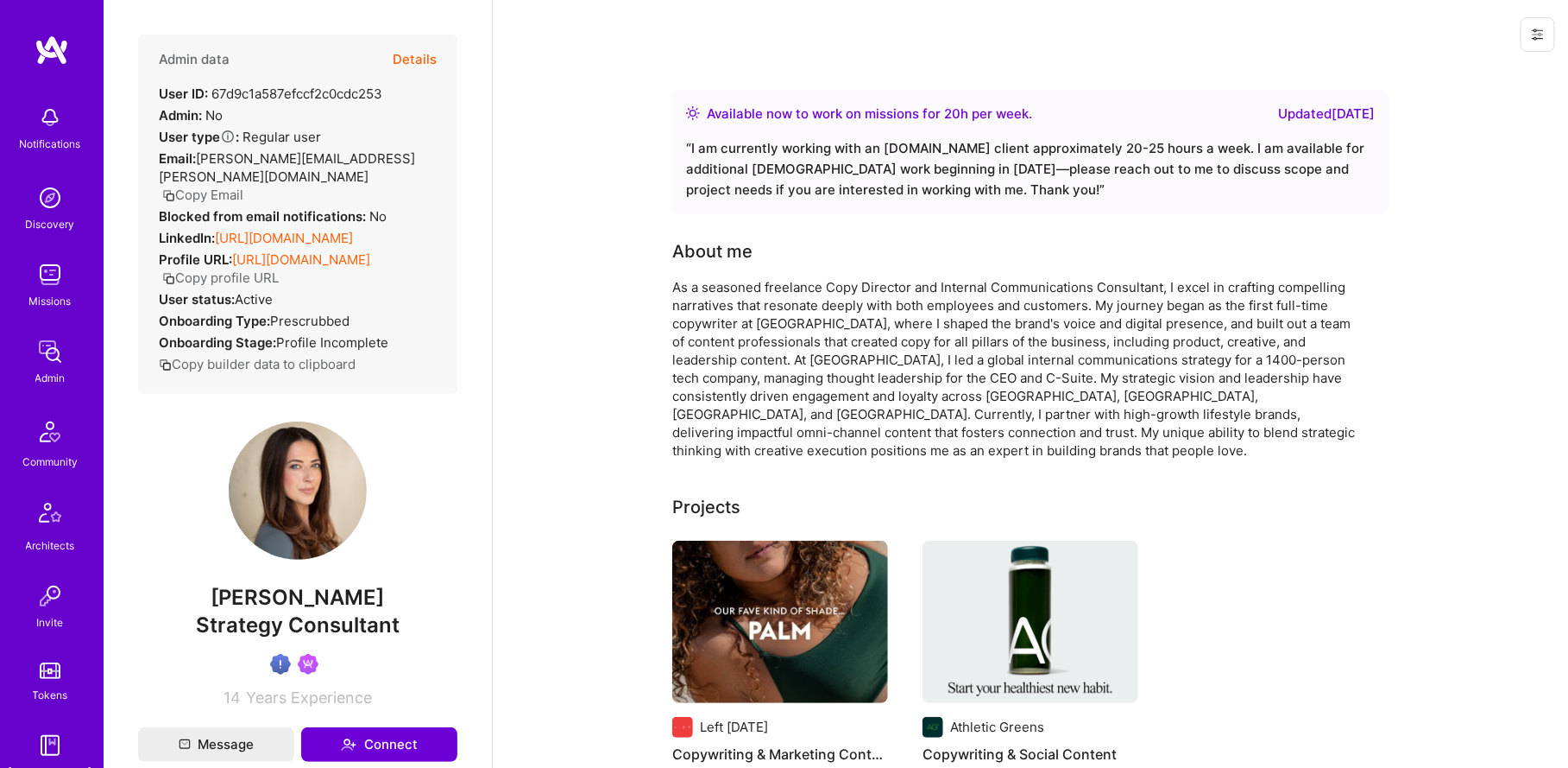
click at [421, 58] on button "Details" at bounding box center [414, 59] width 44 height 50
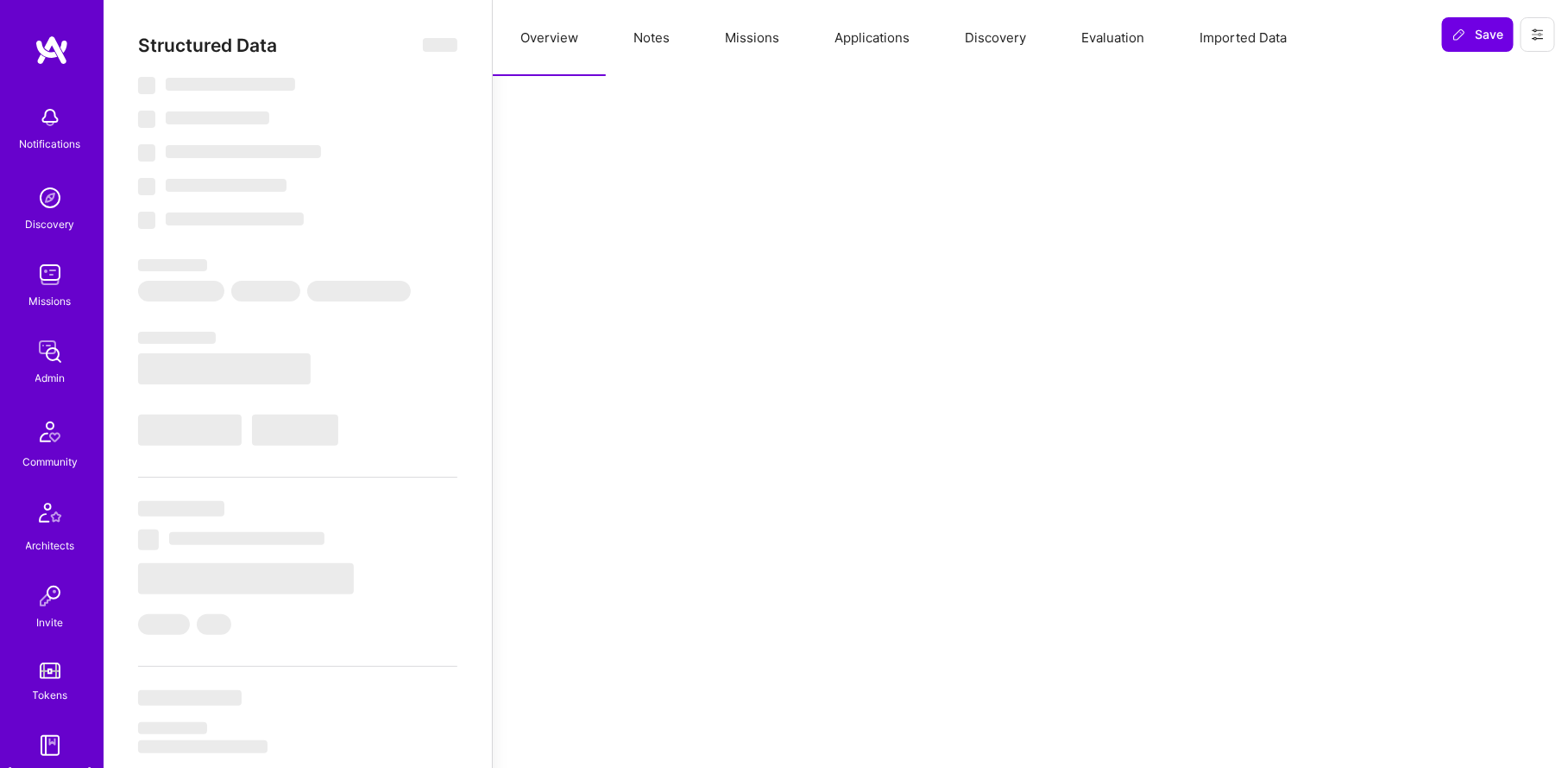
select select "Right Now"
select select "Verified"
select select "CA"
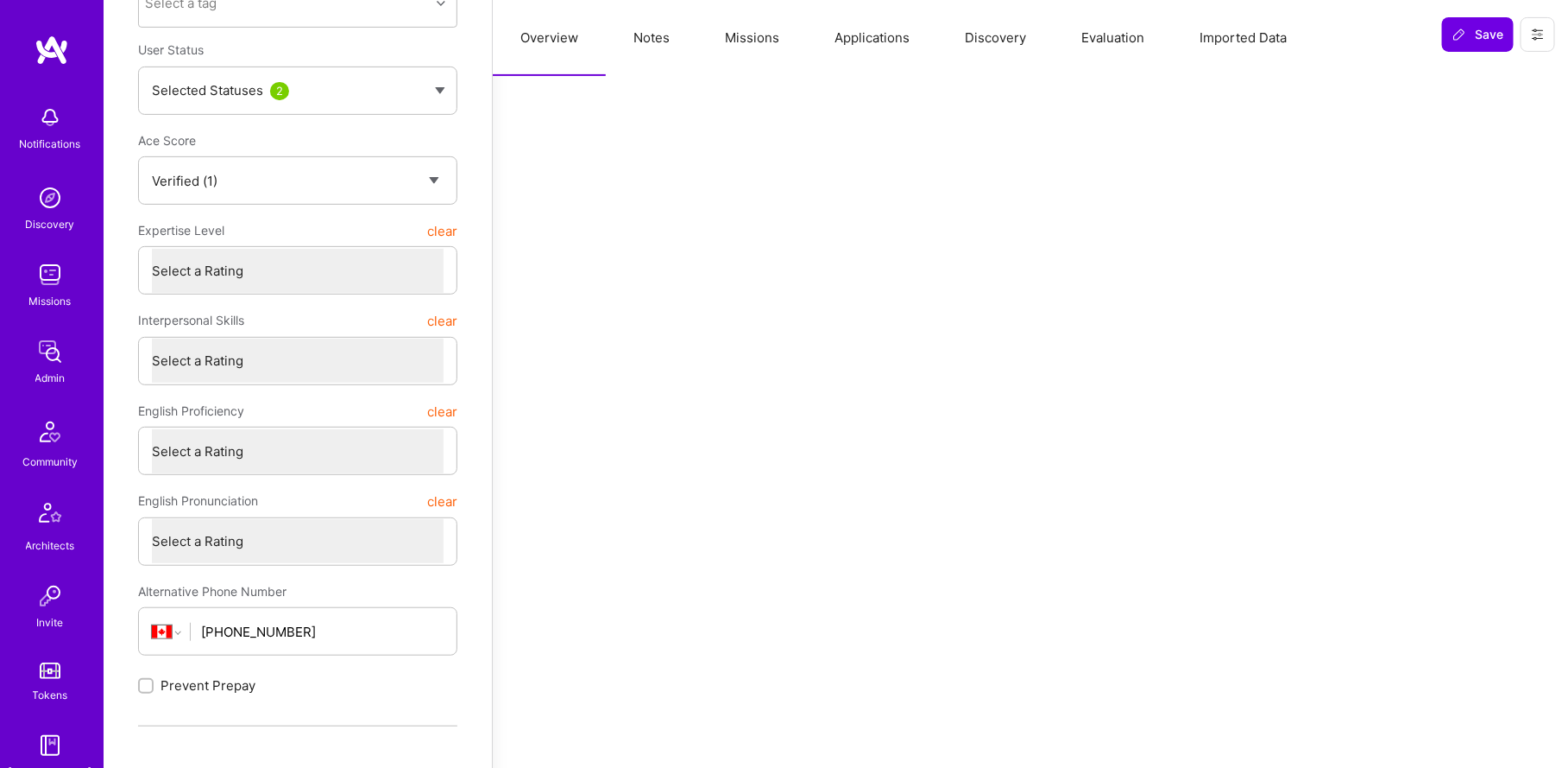
scroll to position [235, 0]
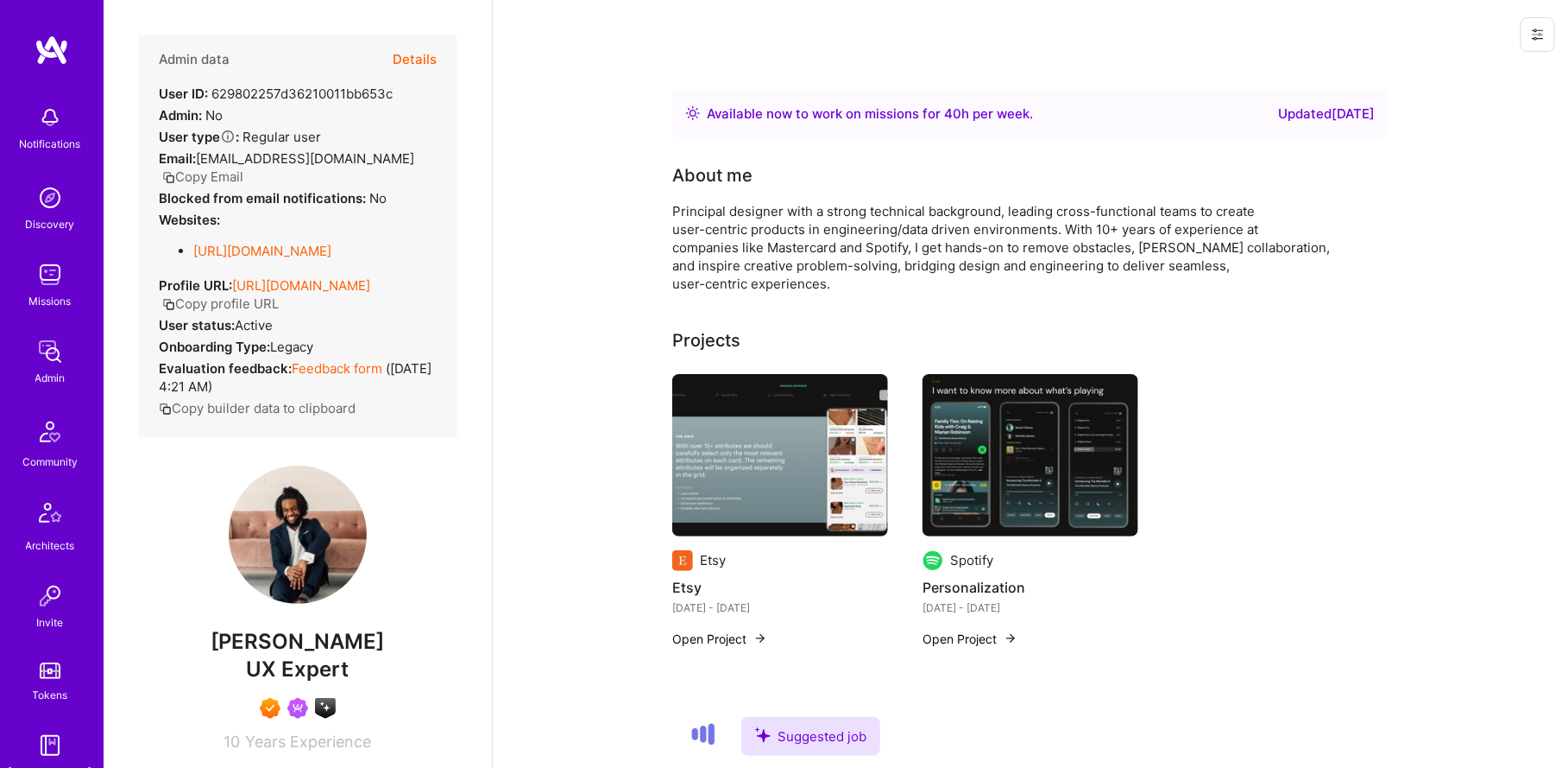
click at [410, 68] on button "Details" at bounding box center [414, 59] width 44 height 50
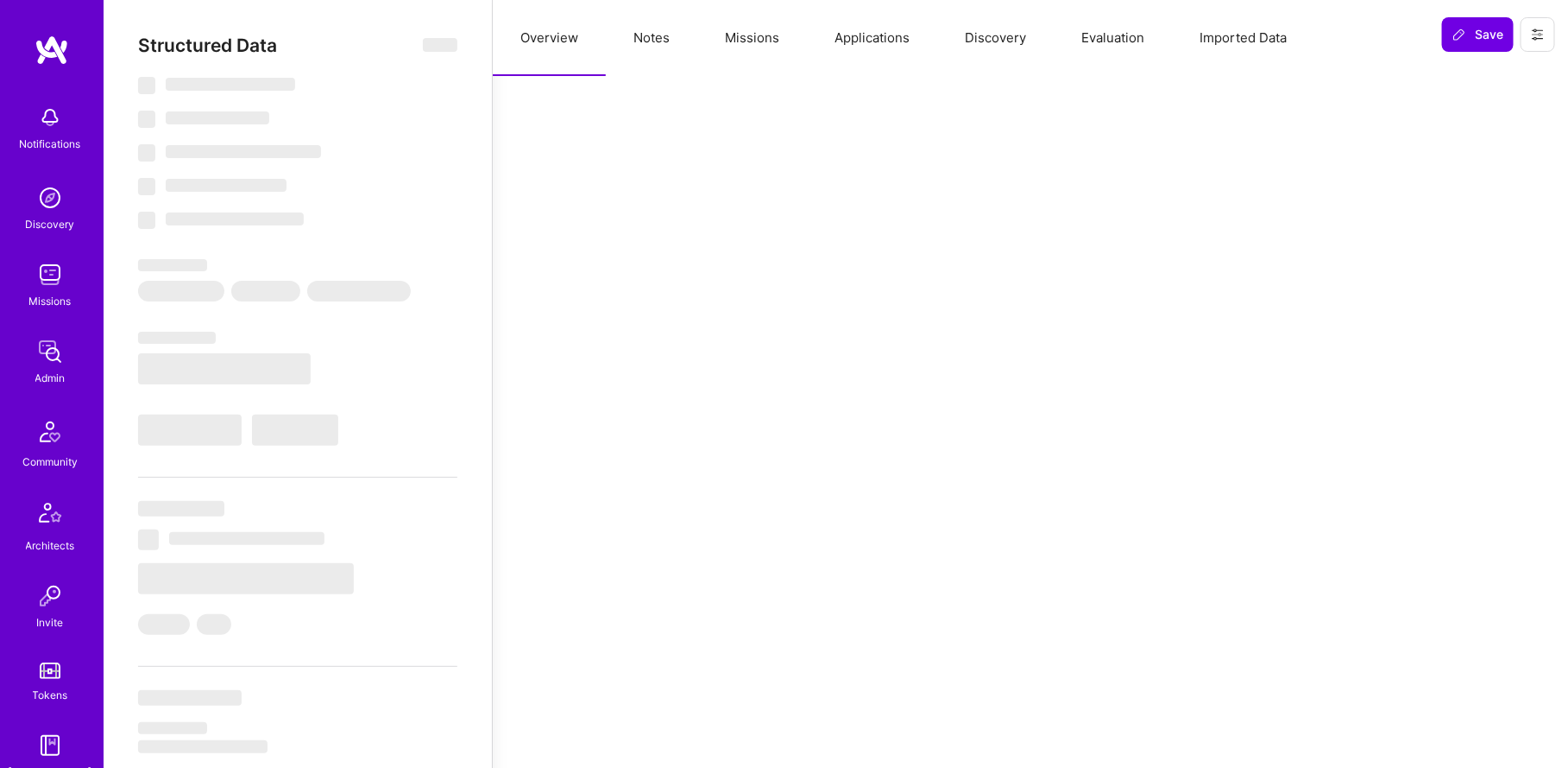
select select "Right Now"
select select "7"
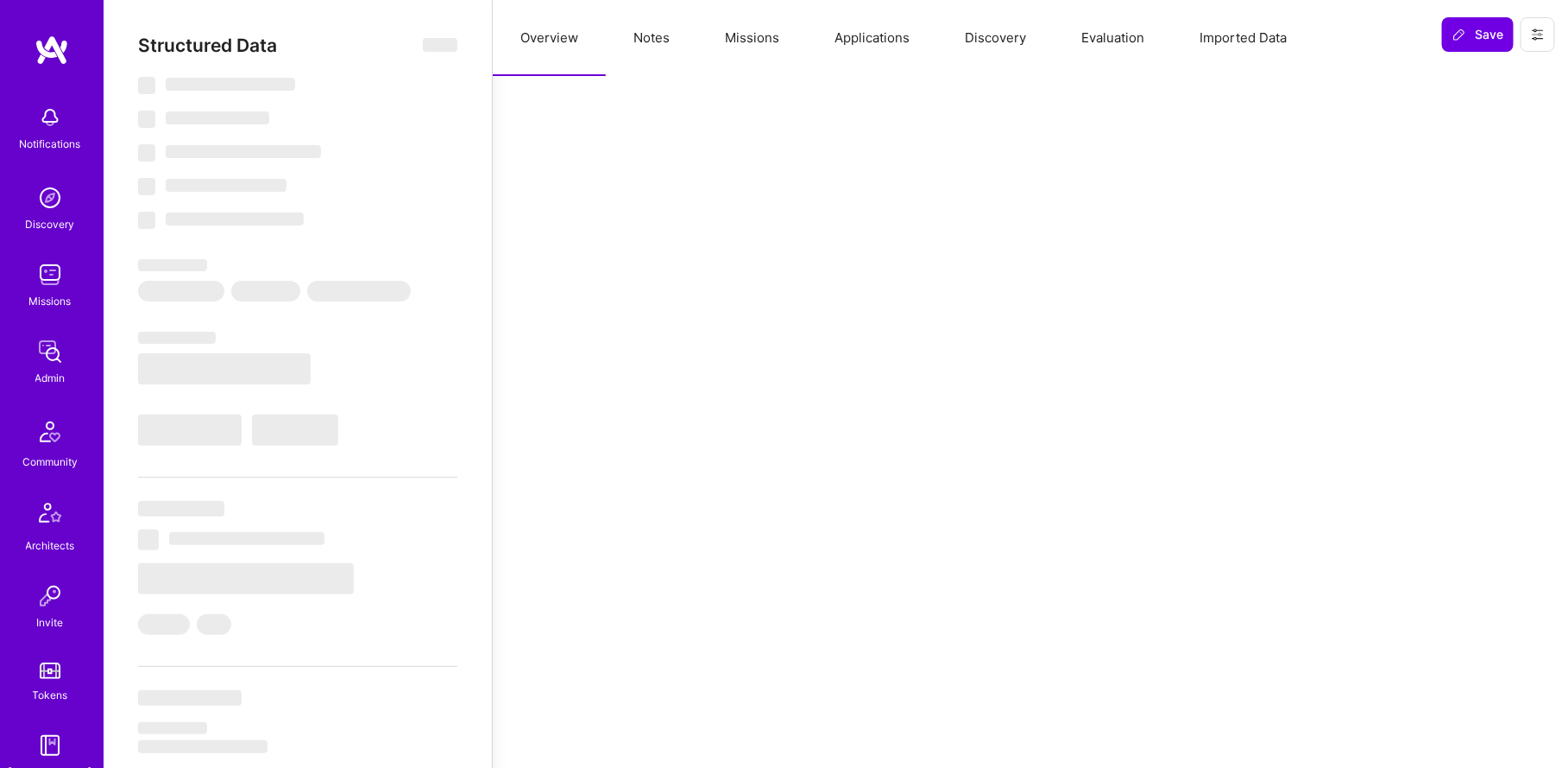
select select "US"
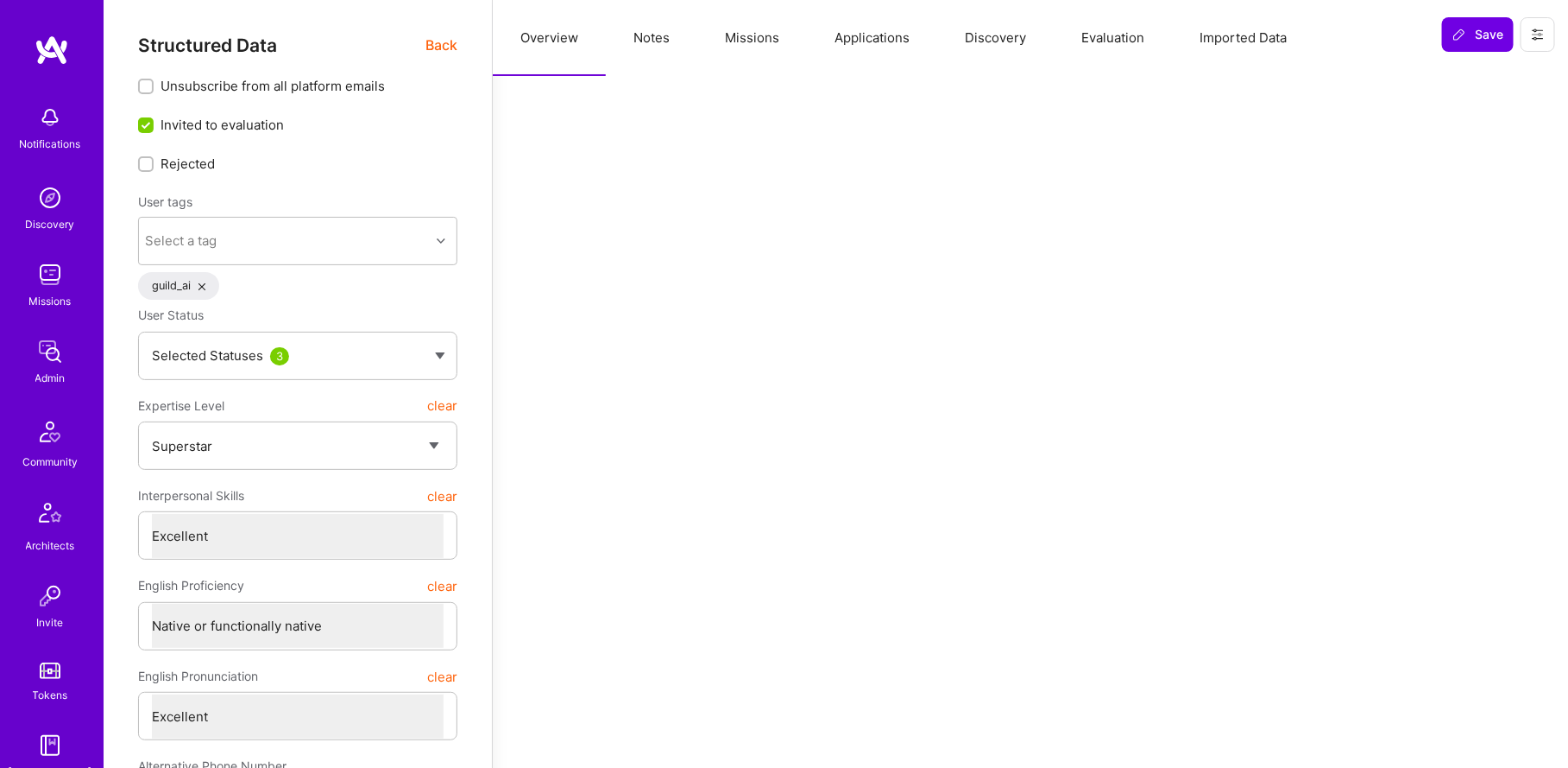
click at [745, 56] on button "Missions" at bounding box center [752, 37] width 110 height 76
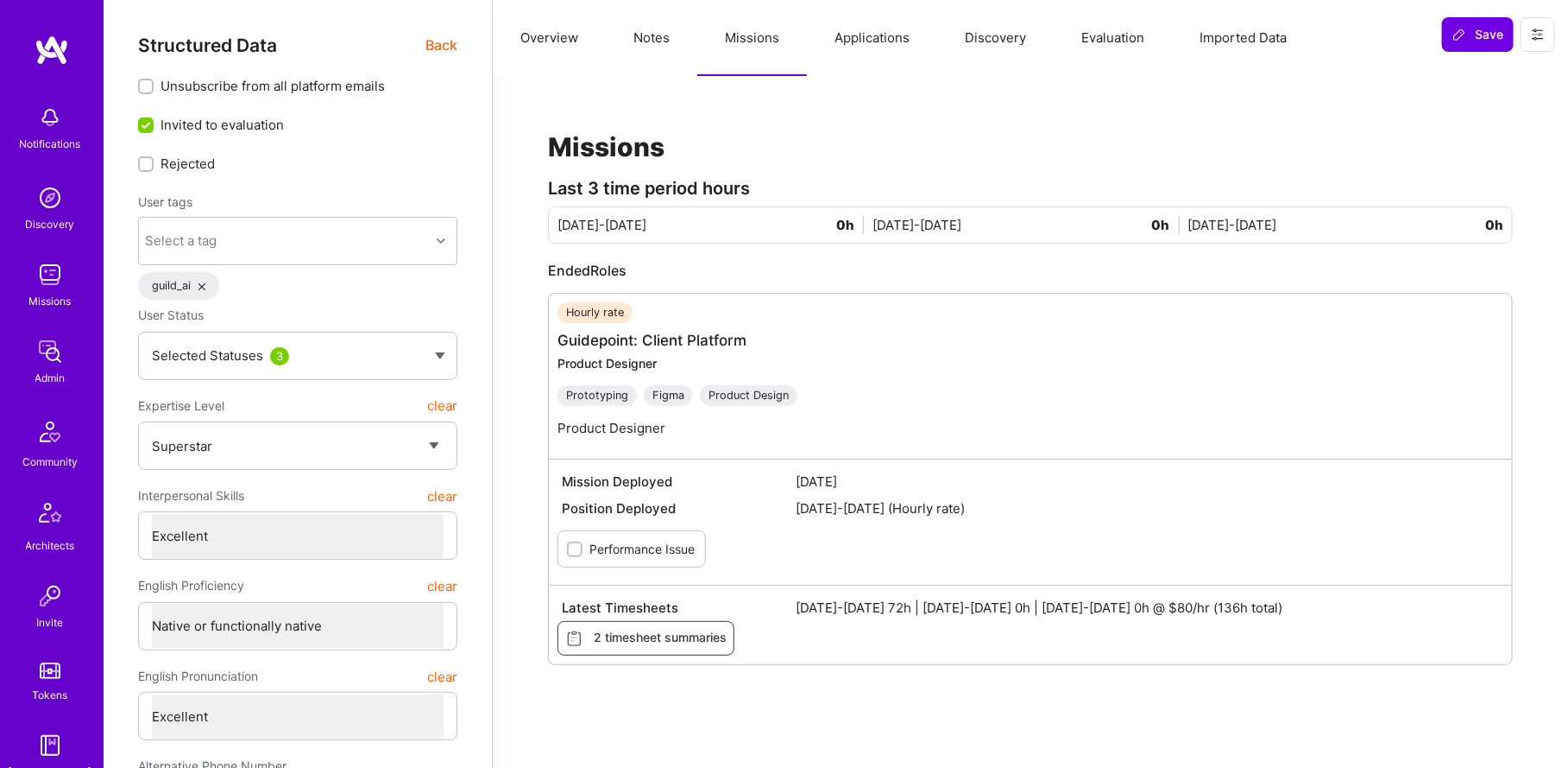
click at [39, 342] on img at bounding box center [50, 352] width 35 height 35
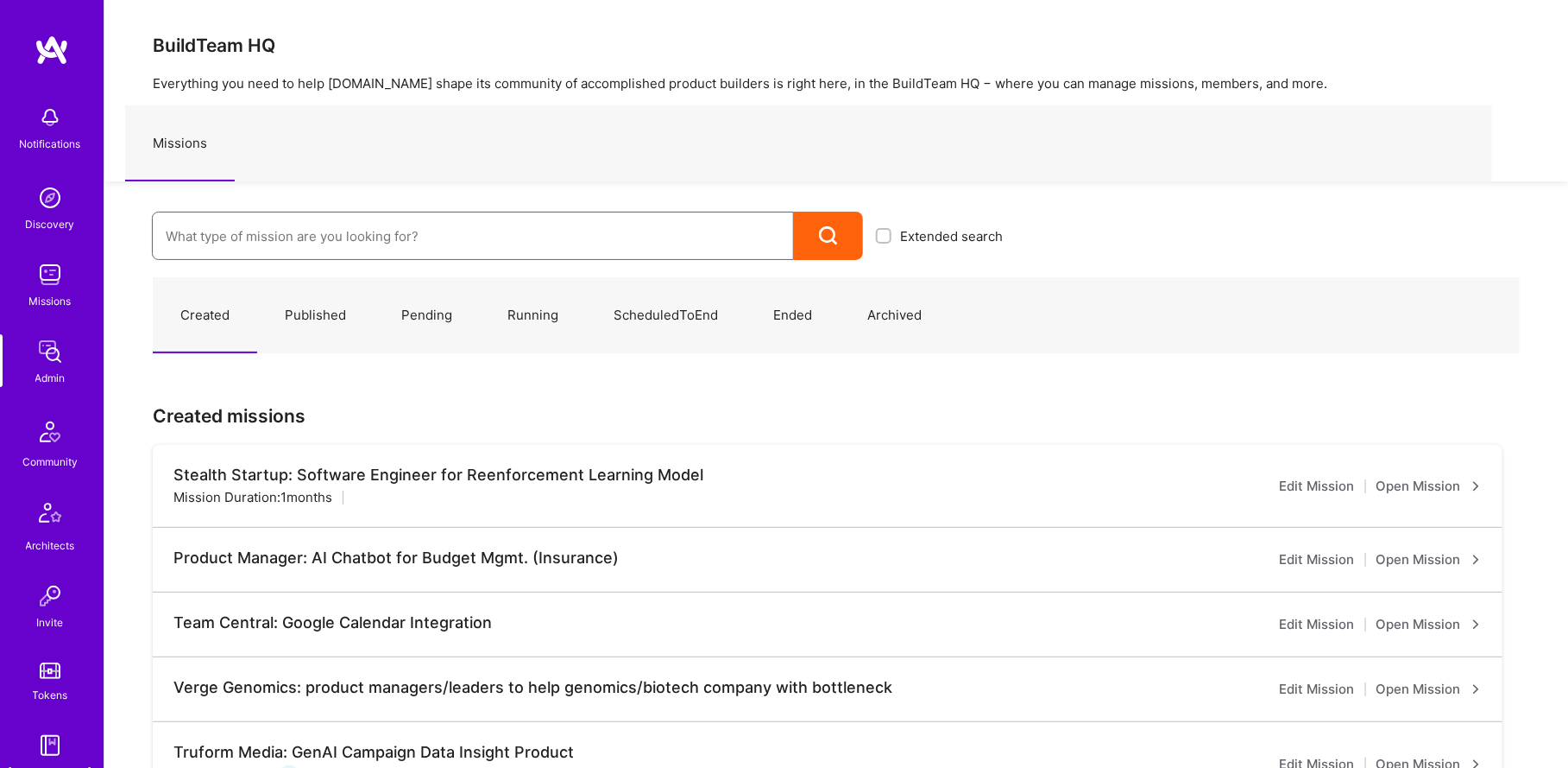
click at [308, 242] on input at bounding box center [473, 236] width 614 height 44
click at [313, 243] on input at bounding box center [473, 236] width 614 height 44
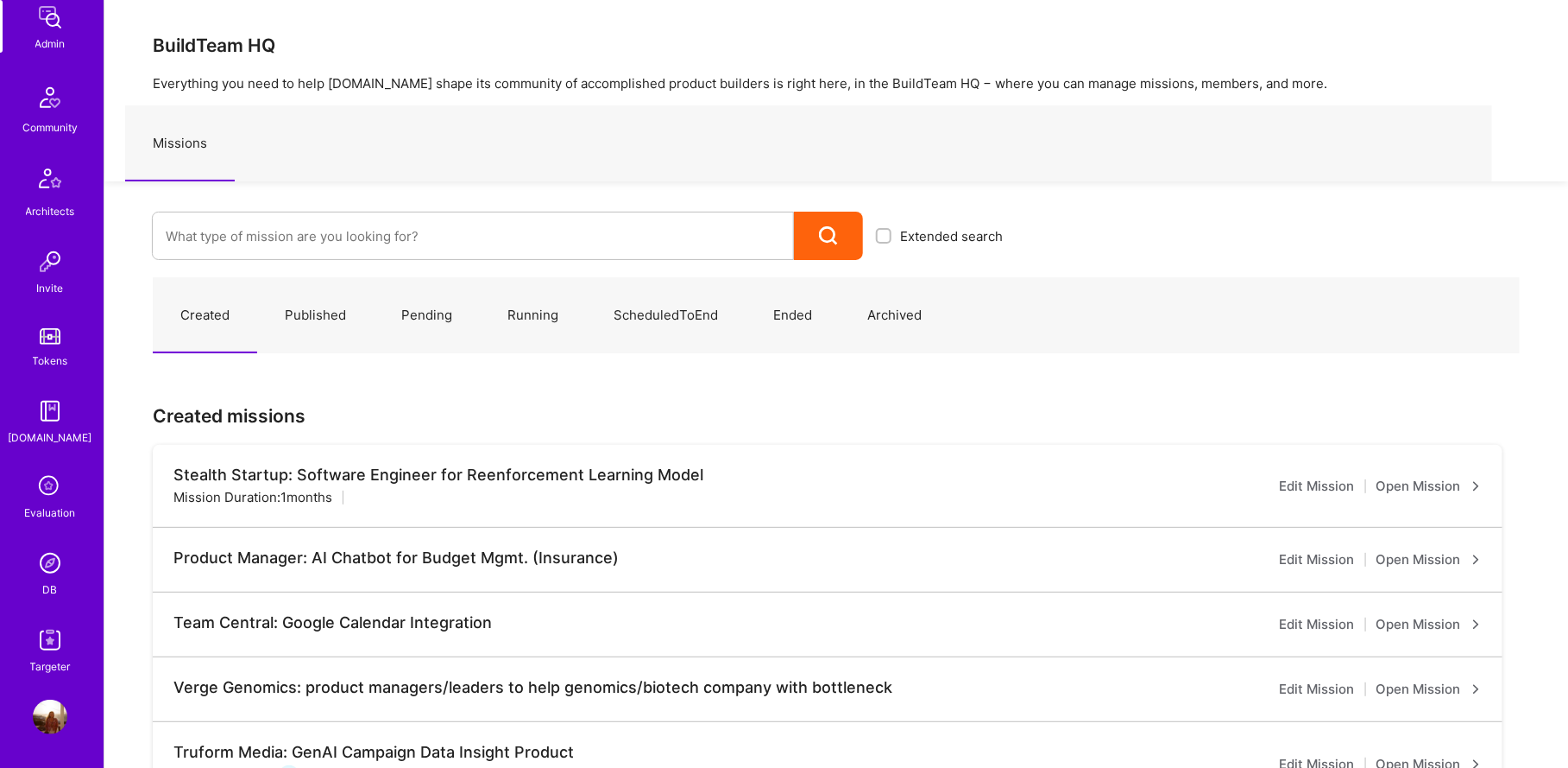
click at [49, 563] on img at bounding box center [50, 563] width 35 height 35
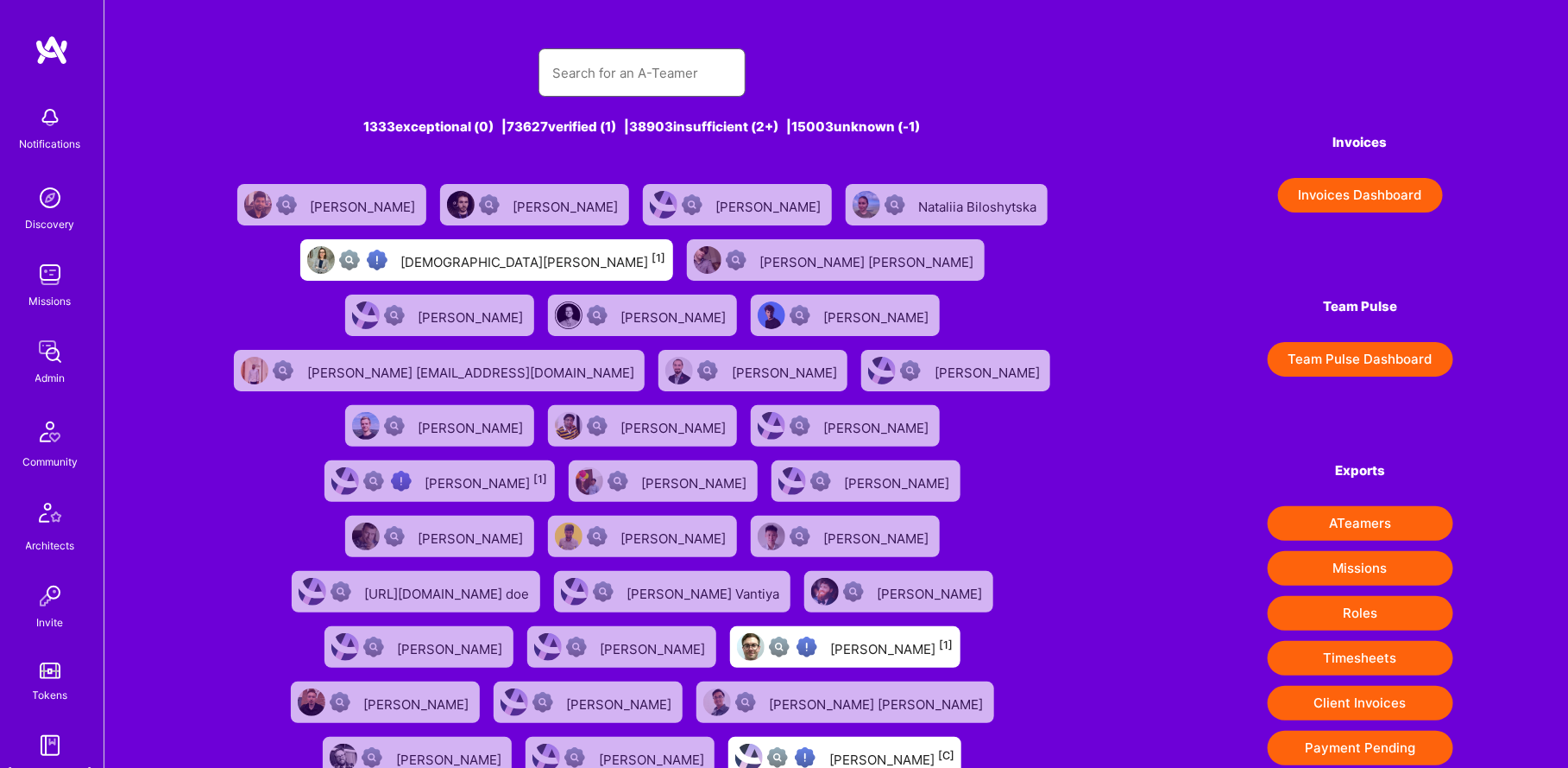
click at [622, 70] on input "text" at bounding box center [642, 73] width 180 height 44
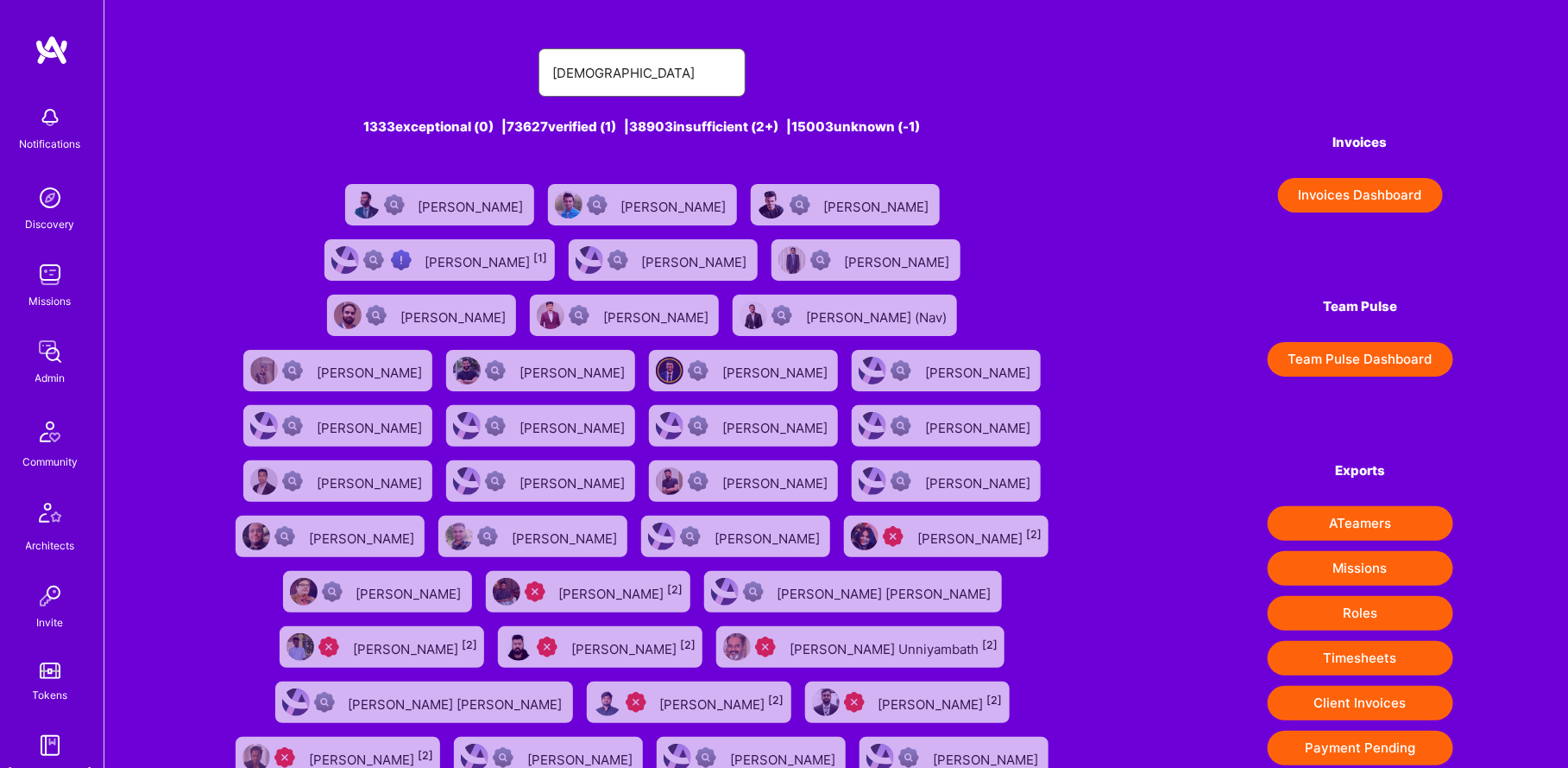
type input "abhishek chow"
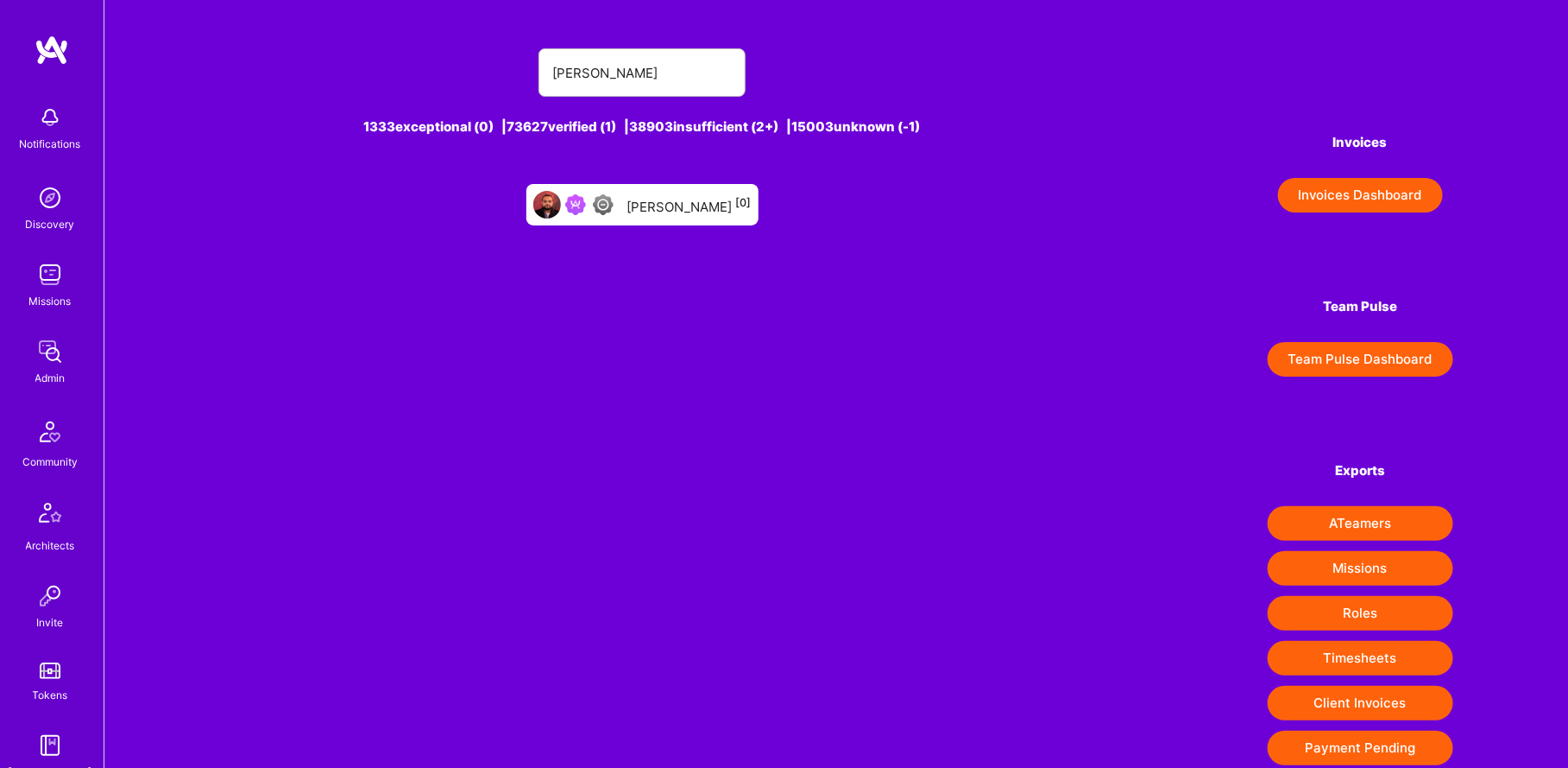
click at [664, 230] on link "Abhishek Chowdhury [0]" at bounding box center [642, 205] width 246 height 56
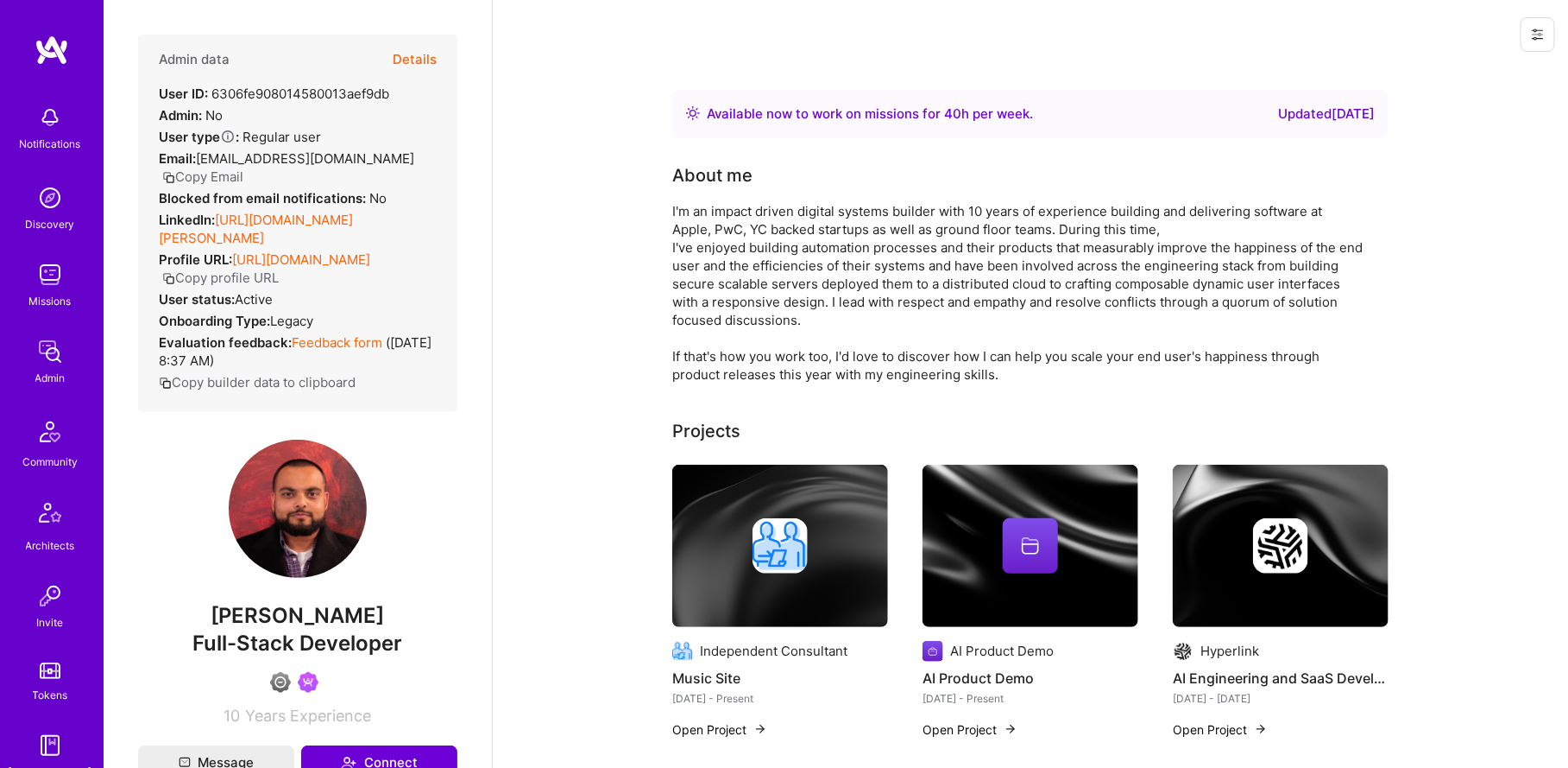
click at [404, 48] on button "Details" at bounding box center [414, 59] width 44 height 50
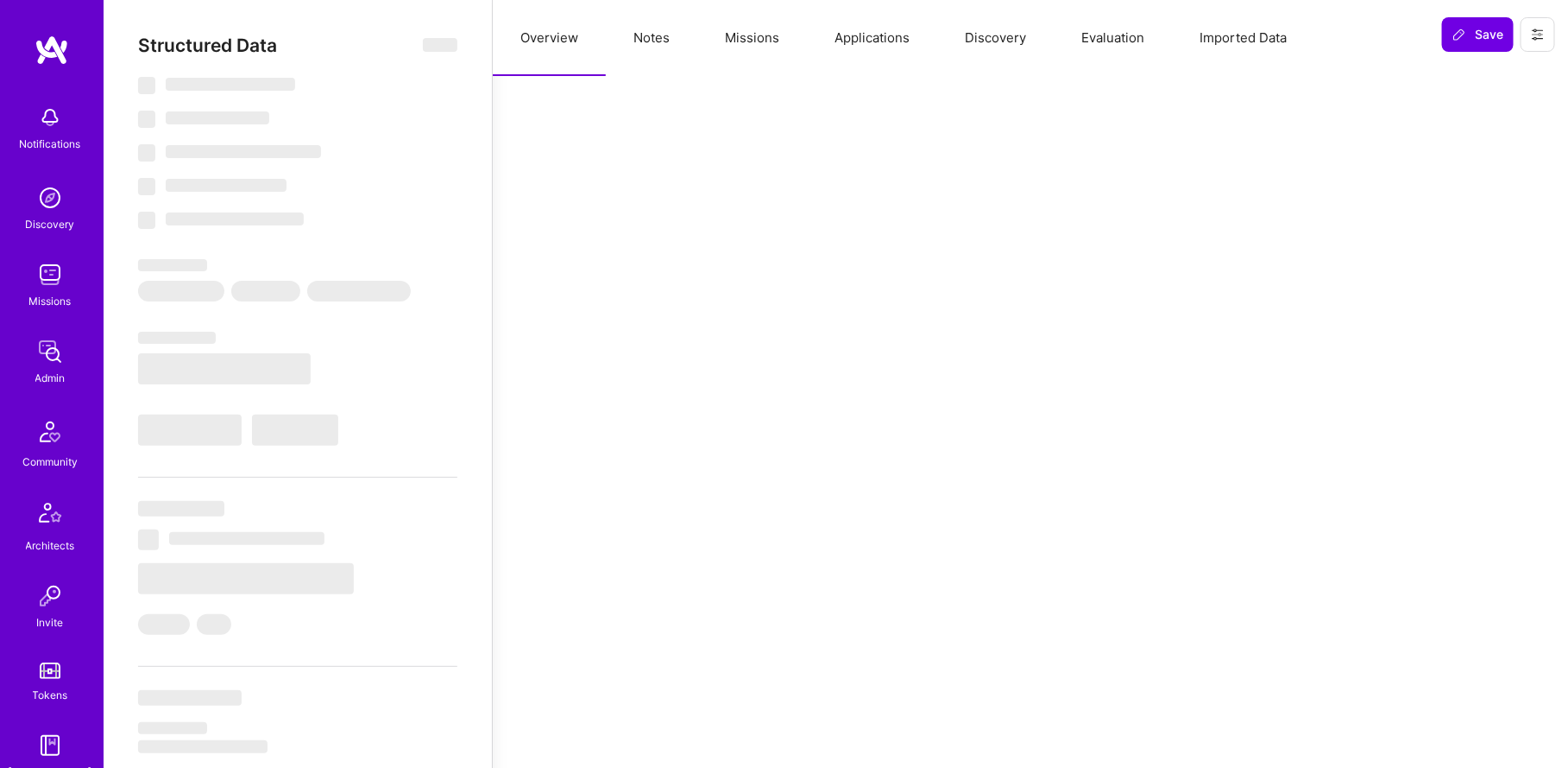
type textarea "x"
select select "Right Now"
select select "5"
select select "3"
select select "7"
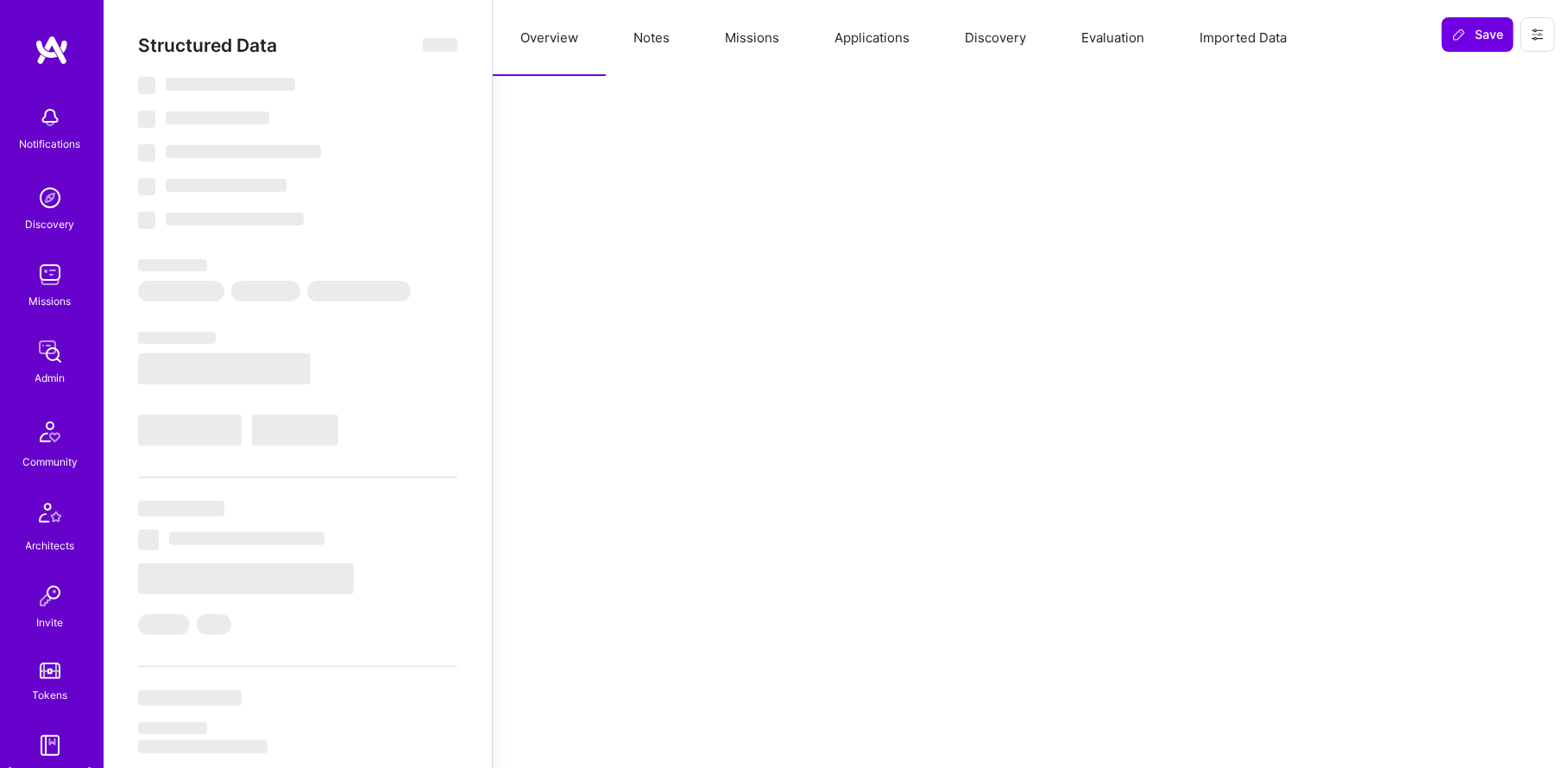
select select "7"
select select "US"
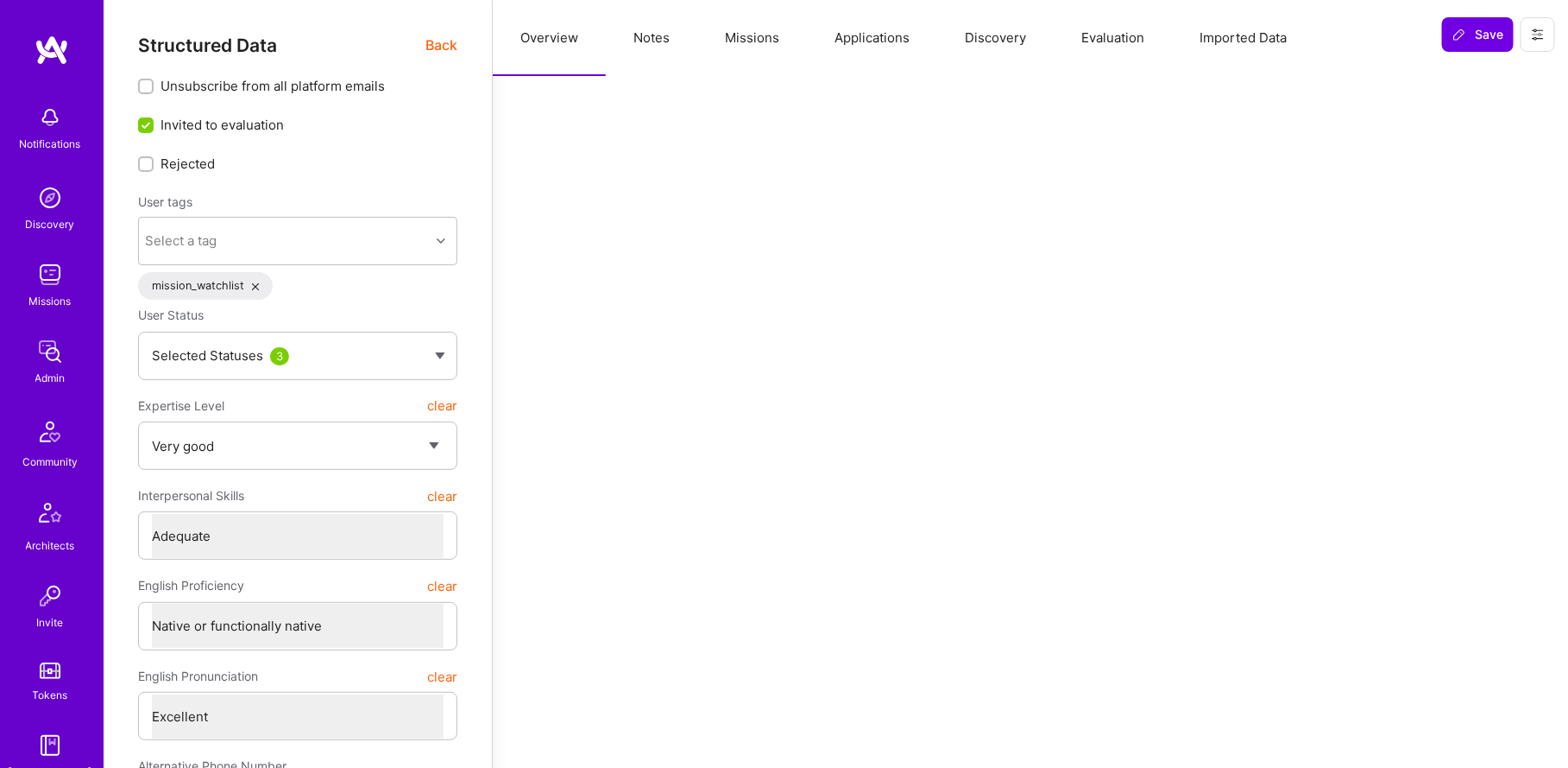
click at [52, 342] on img at bounding box center [50, 352] width 35 height 35
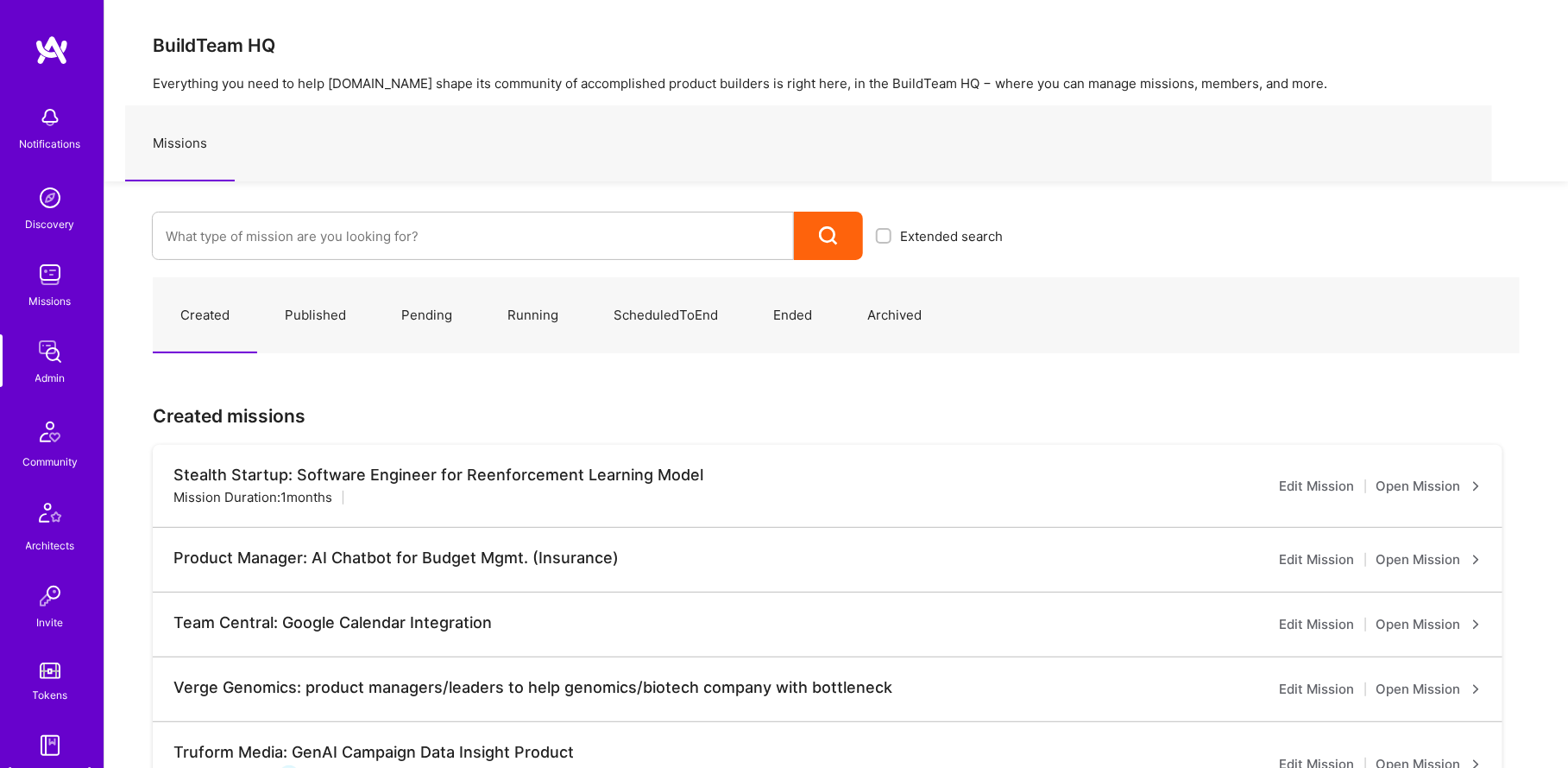
scroll to position [334, 0]
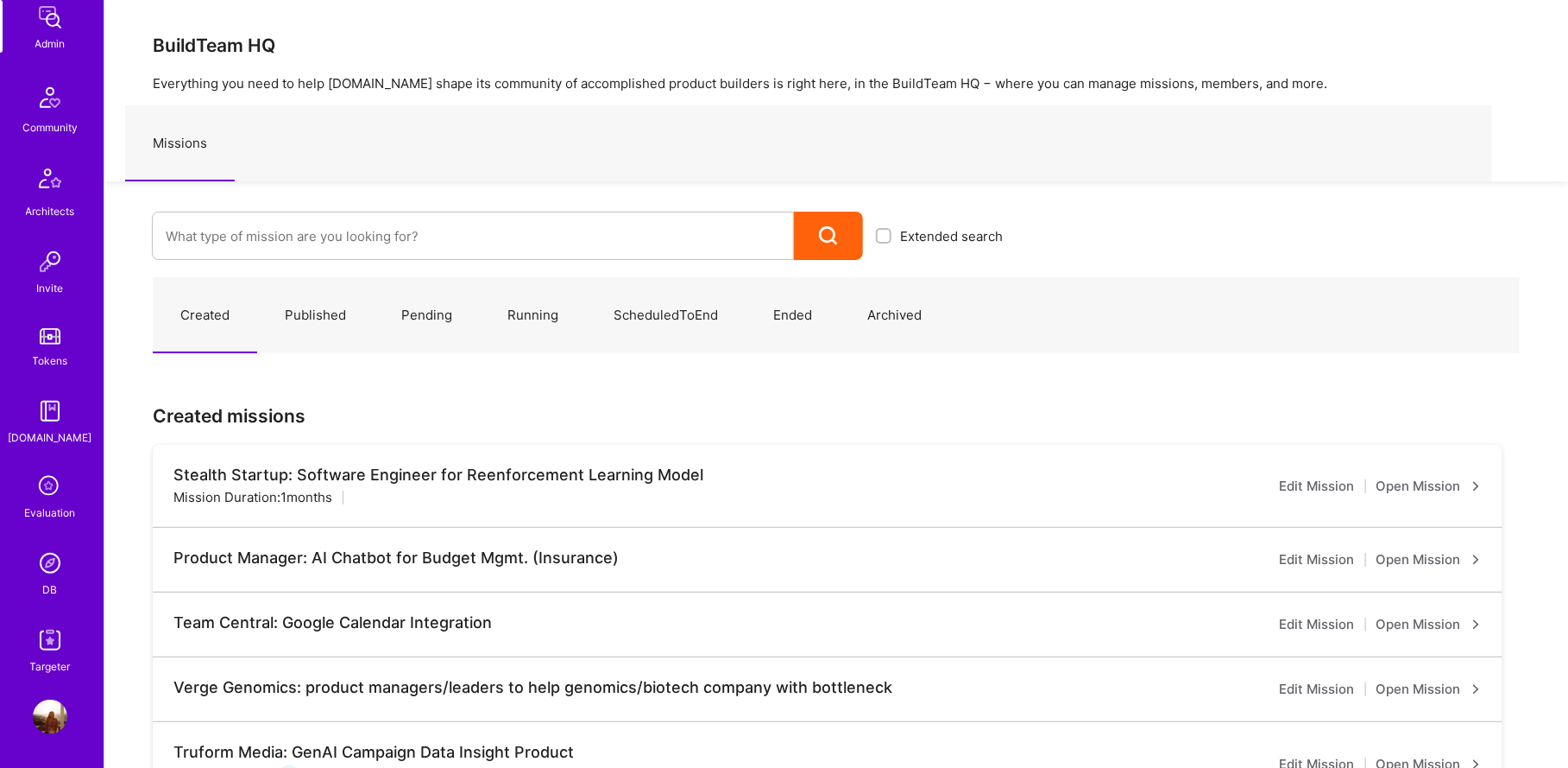
click at [47, 590] on div "DB" at bounding box center [50, 589] width 15 height 18
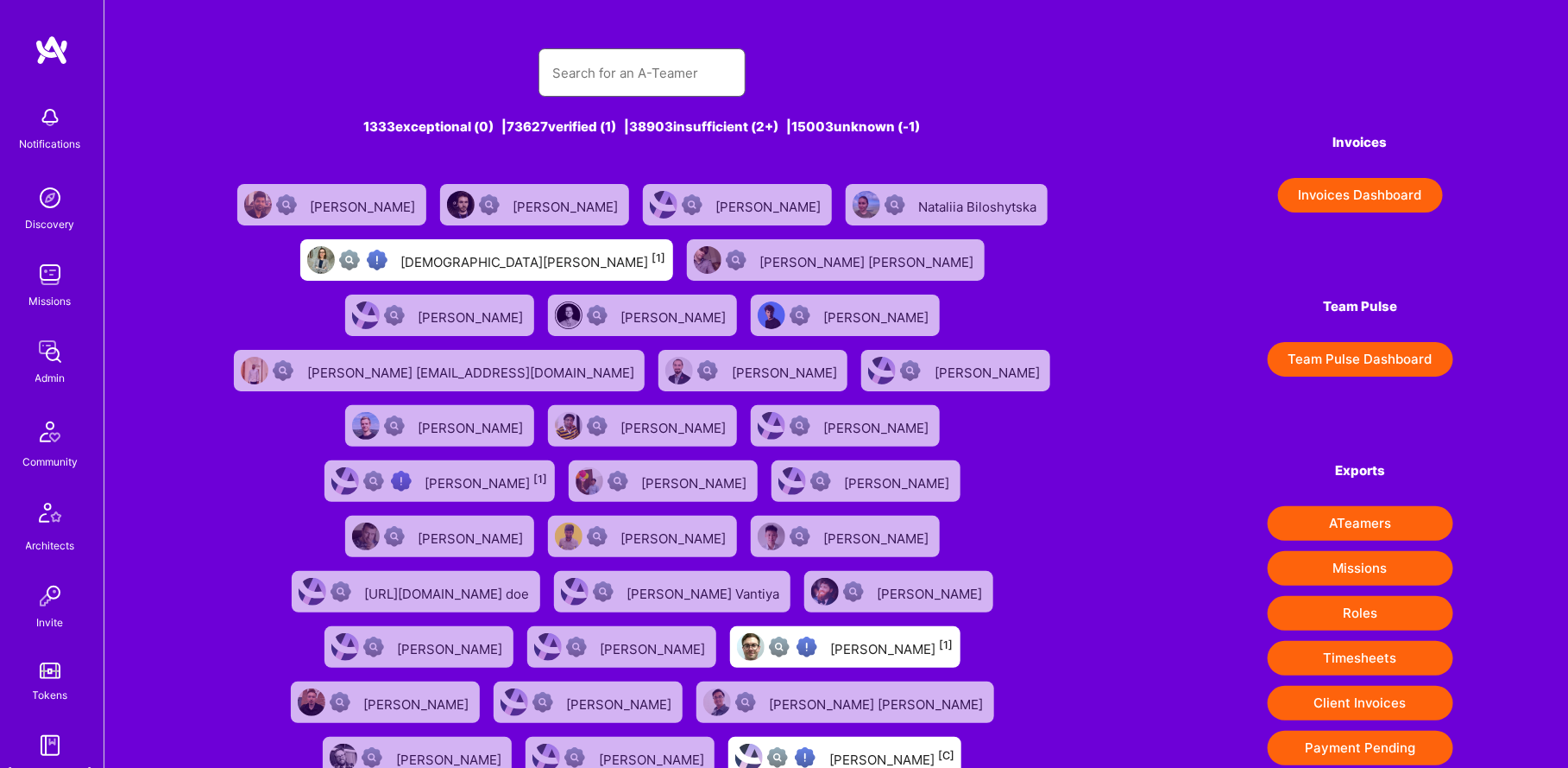
click at [674, 63] on input "text" at bounding box center [642, 73] width 180 height 44
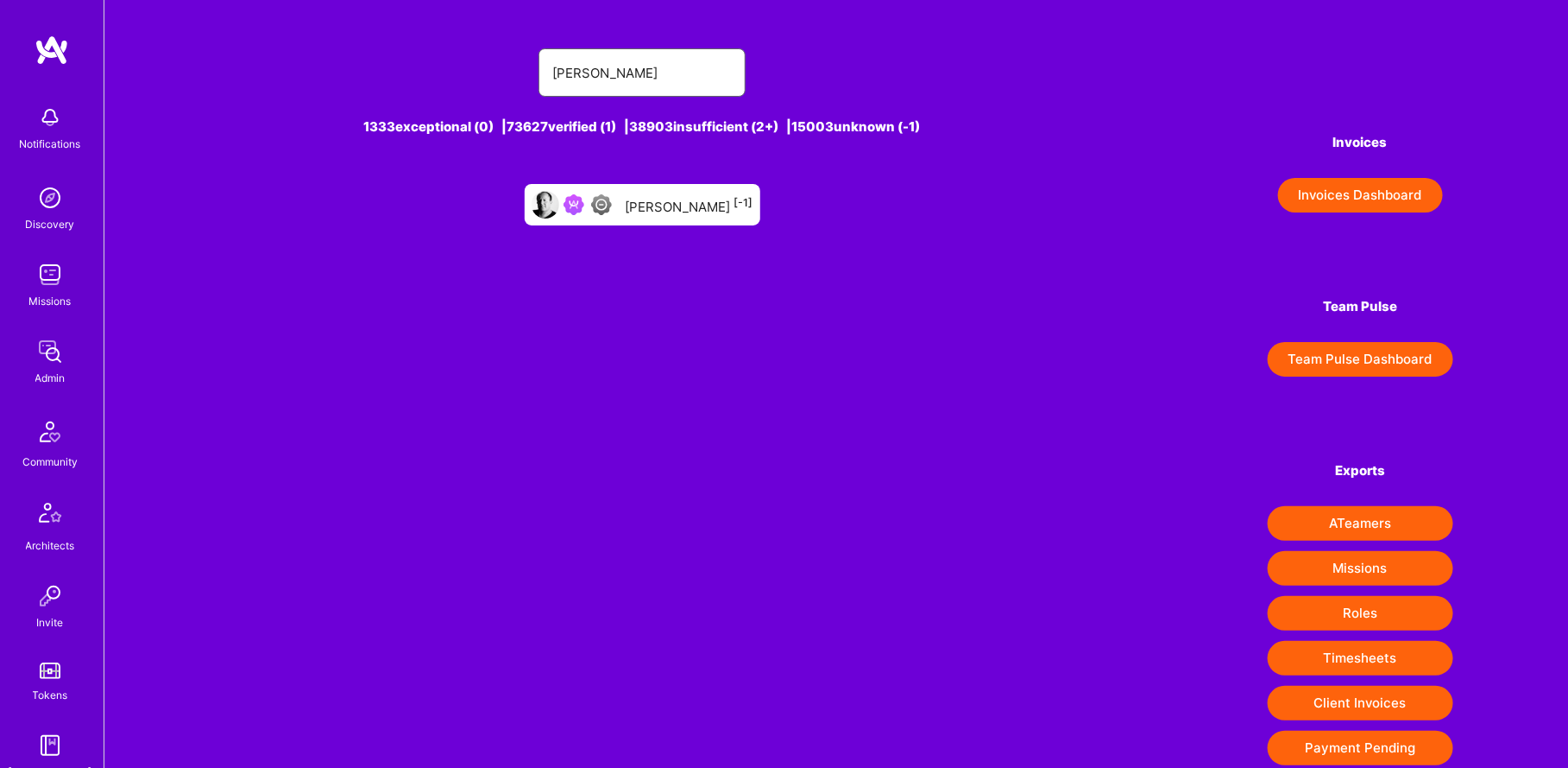
type input "Pedro garduno"
click at [689, 197] on div "Pedro Garduno [-1]" at bounding box center [689, 205] width 128 height 23
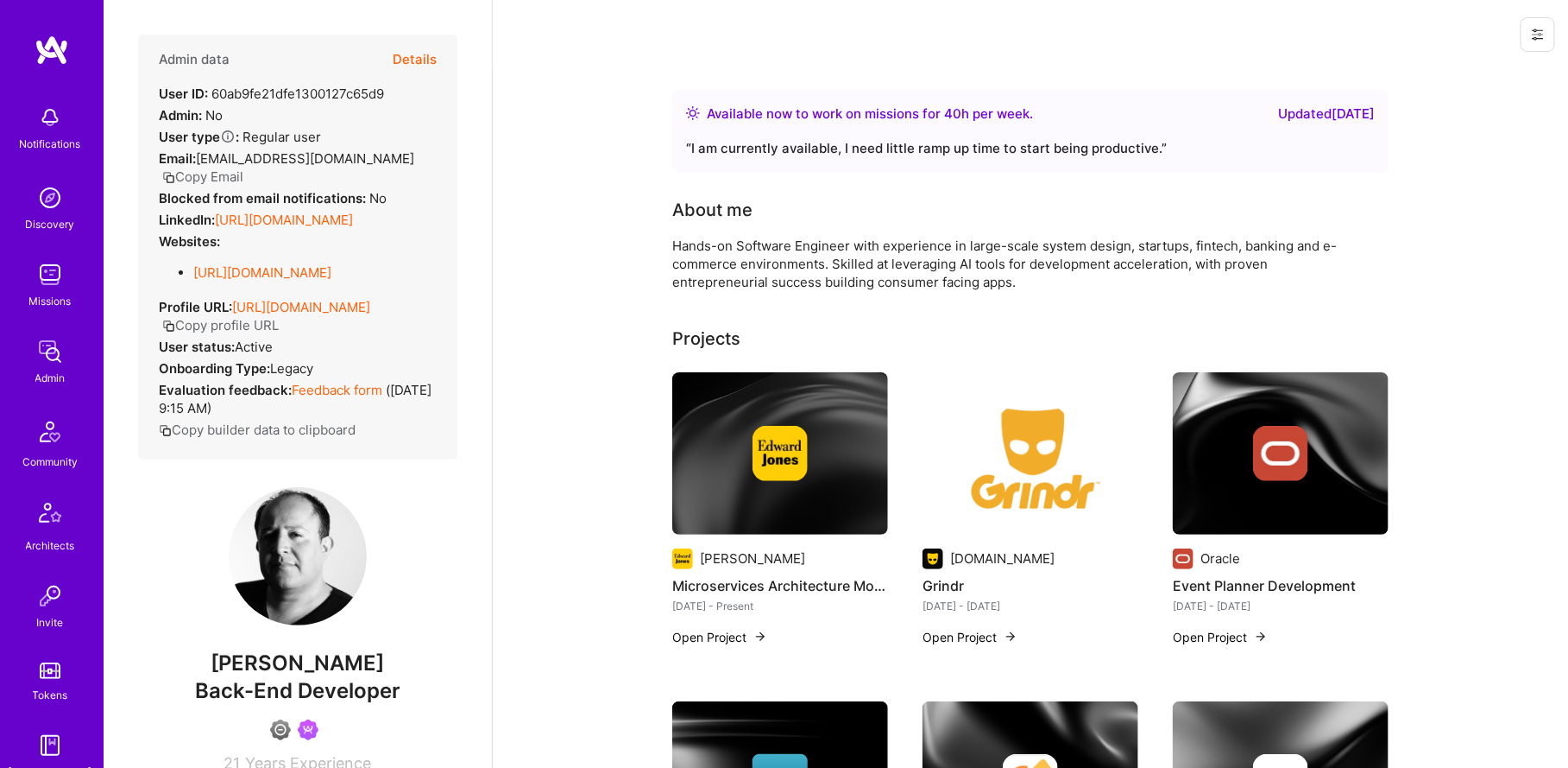
click at [403, 68] on button "Details" at bounding box center [414, 59] width 44 height 50
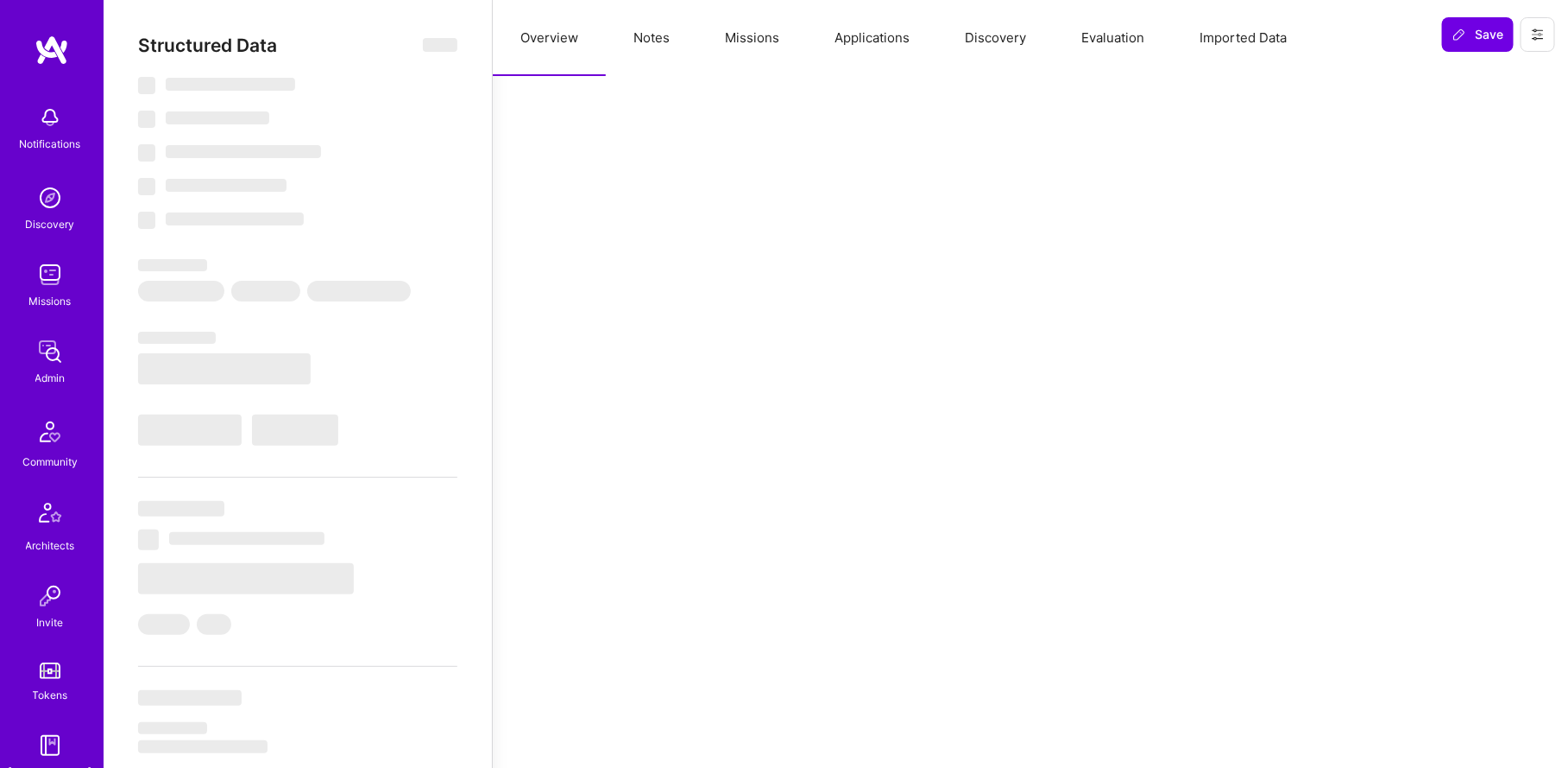
type textarea "x"
select select "Right Now"
select select "4"
select select "6"
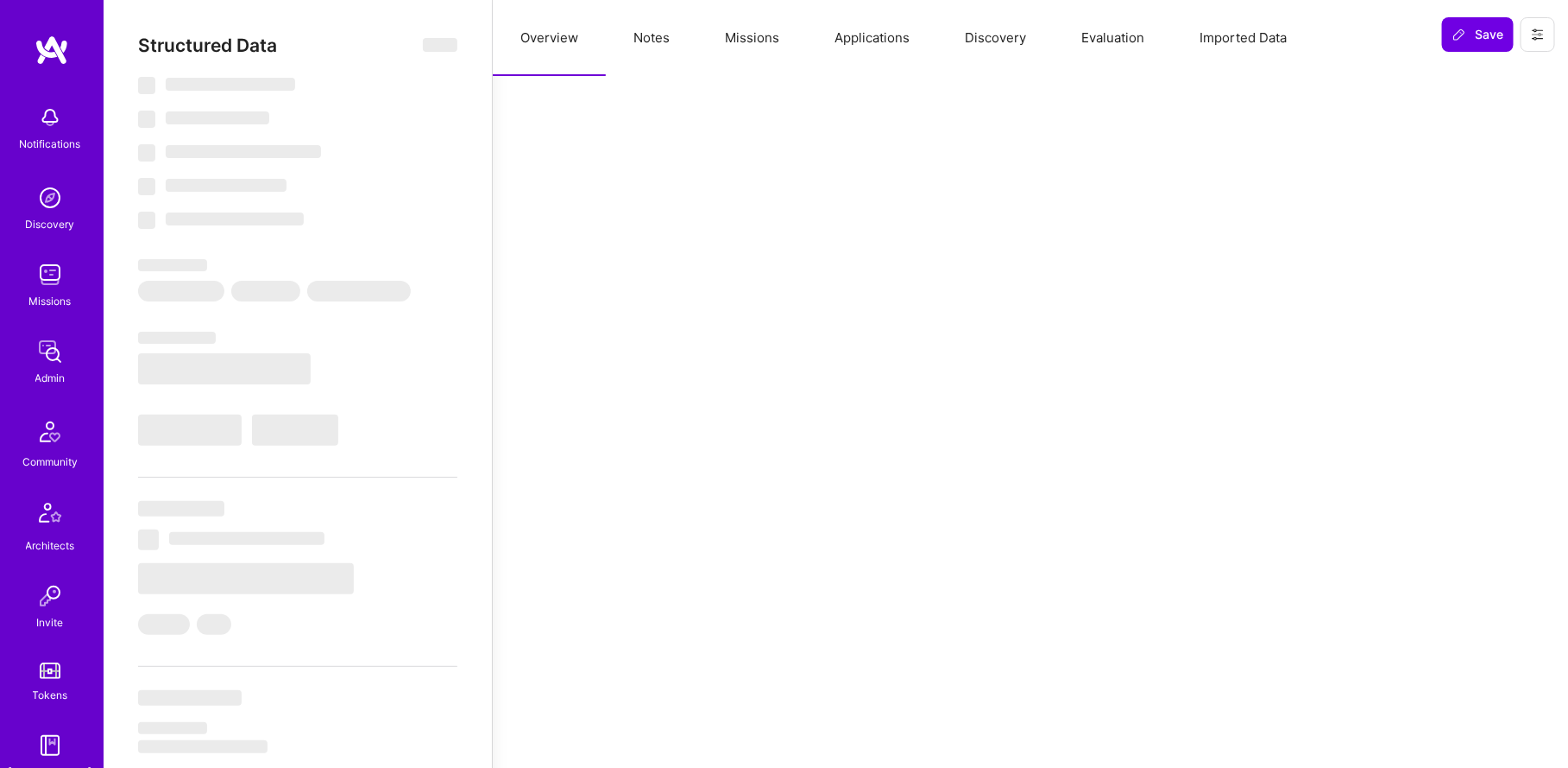
select select "7"
select select "US"
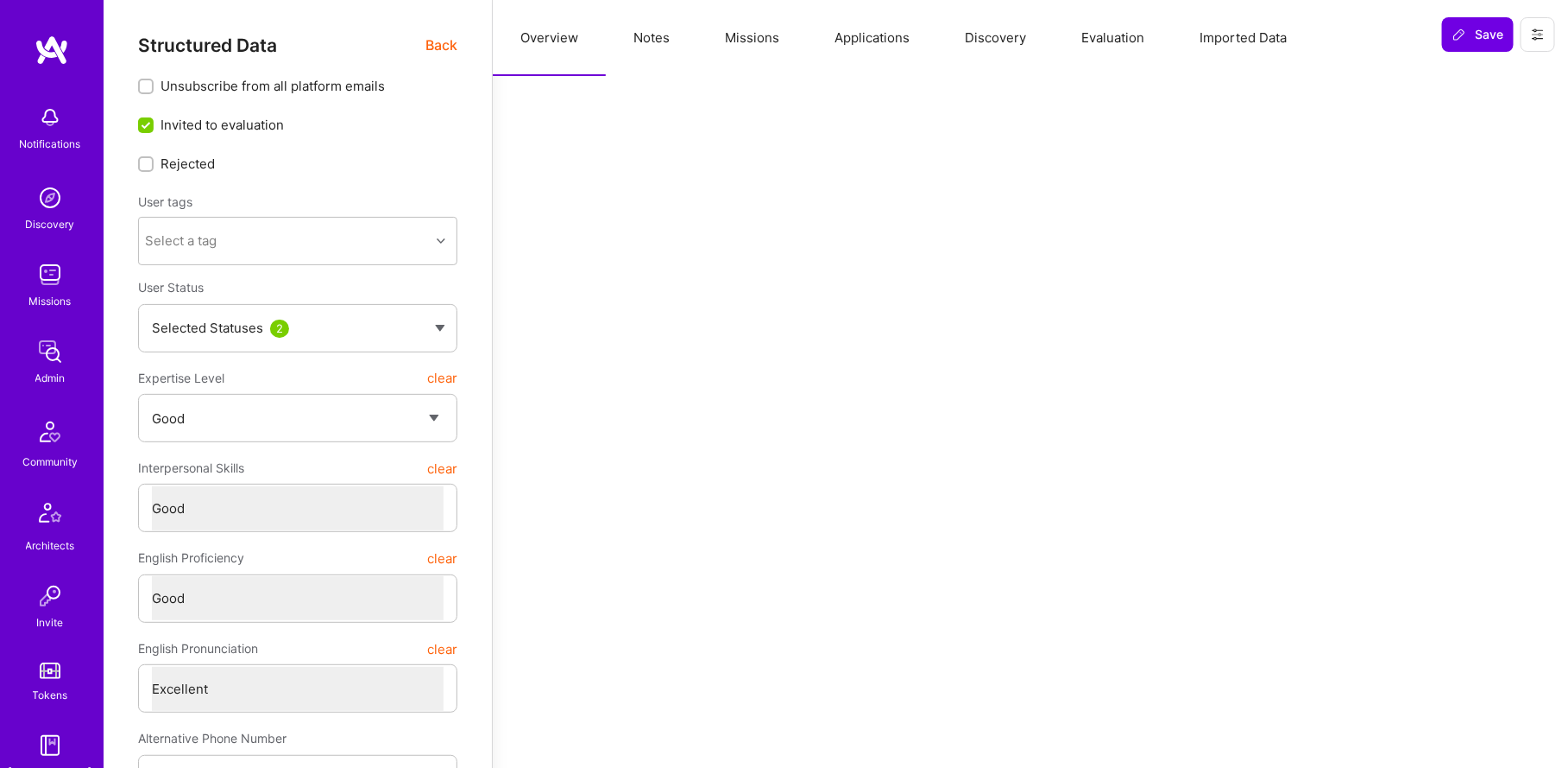
click at [402, 48] on div "Structured Data Back" at bounding box center [298, 46] width 319 height 22
click at [445, 39] on span "Back" at bounding box center [441, 46] width 32 height 22
